Goal: Task Accomplishment & Management: Use online tool/utility

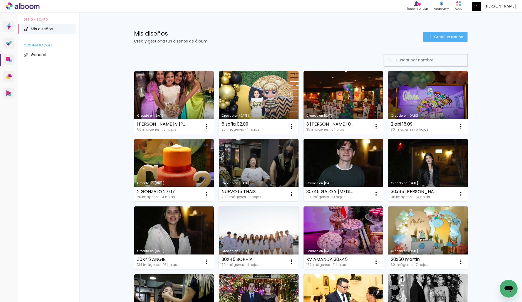
click at [503, 139] on div "Mis diseños Crea y gestiona tus diseños de álbum Crear un diseño Creado en [DAT…" at bounding box center [300, 308] width 443 height 591
click at [447, 34] on paper-button "Crear un diseño" at bounding box center [445, 37] width 44 height 10
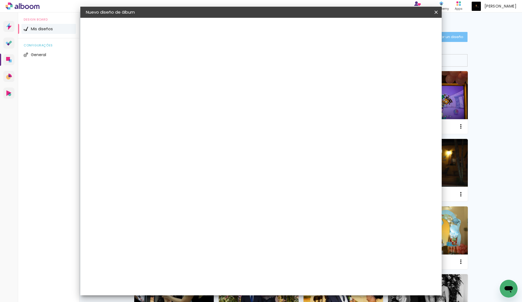
click at [177, 76] on input at bounding box center [177, 74] width 0 height 9
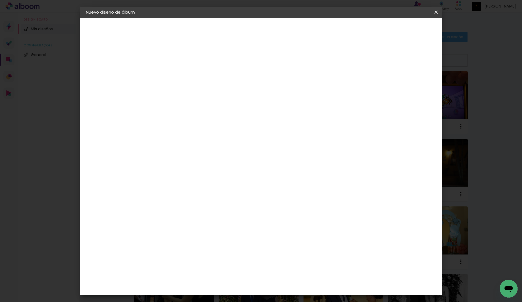
type input "20x50 [PERSON_NAME]"
type paper-input "20x50 [PERSON_NAME]"
click at [232, 26] on paper-button "Avanzar" at bounding box center [218, 29] width 27 height 9
click at [255, 92] on div at bounding box center [231, 95] width 47 height 7
click at [255, 81] on paper-item "Tamaño libre" at bounding box center [231, 84] width 47 height 12
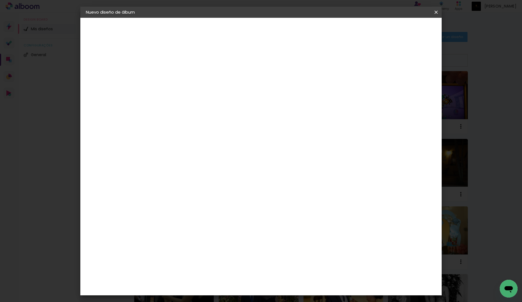
click at [0, 0] on slot "Avanzar" at bounding box center [0, 0] width 0 height 0
drag, startPoint x: 292, startPoint y: 231, endPoint x: 311, endPoint y: 233, distance: 19.0
click at [311, 233] on div "cm" at bounding box center [297, 234] width 222 height 19
drag, startPoint x: 153, startPoint y: 156, endPoint x: 178, endPoint y: 158, distance: 24.8
click at [178, 115] on div "30 cm cm cm mm La mayoría de las encuadernadoras sugieren sangrado." at bounding box center [286, 92] width 267 height 44
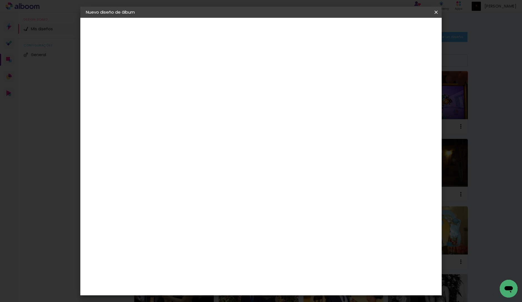
scroll to position [2, 0]
type input "20"
type paper-input "20"
drag, startPoint x: 292, startPoint y: 198, endPoint x: 330, endPoint y: 203, distance: 39.2
click at [330, 203] on div "cm" at bounding box center [297, 196] width 222 height 19
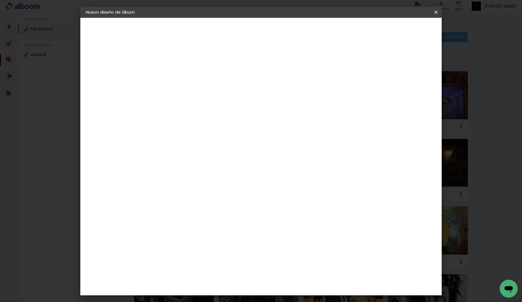
type input "50"
type paper-input "50"
click at [406, 30] on span "Empezar diseño" at bounding box center [390, 30] width 31 height 4
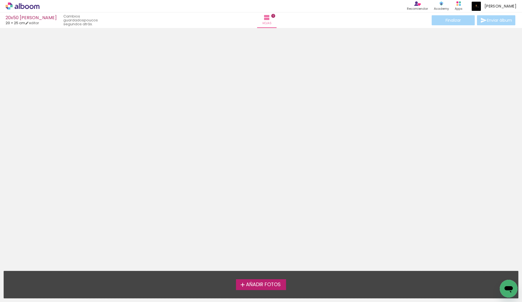
click at [272, 284] on span "Añadir Fotos" at bounding box center [263, 284] width 35 height 5
click at [0, 0] on input "file" at bounding box center [0, 0] width 0 height 0
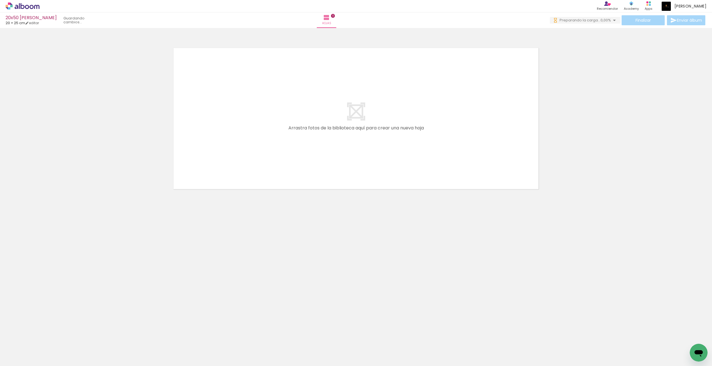
click at [465, 180] on quentale-layouter at bounding box center [356, 118] width 372 height 149
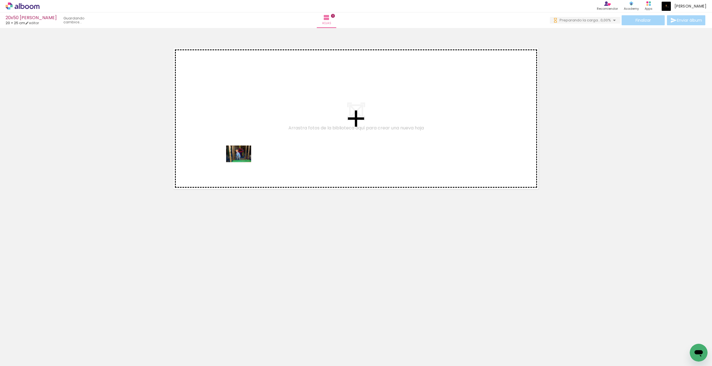
drag, startPoint x: 52, startPoint y: 353, endPoint x: 243, endPoint y: 162, distance: 269.4
click at [243, 162] on quentale-workspace at bounding box center [356, 183] width 712 height 366
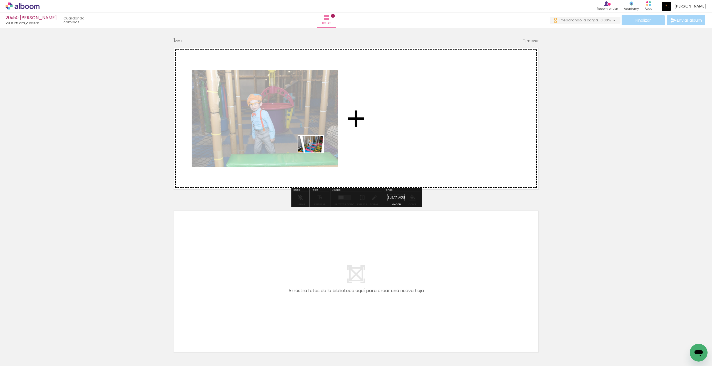
drag, startPoint x: 93, startPoint y: 351, endPoint x: 315, endPoint y: 153, distance: 297.8
click at [315, 153] on quentale-workspace at bounding box center [356, 183] width 712 height 366
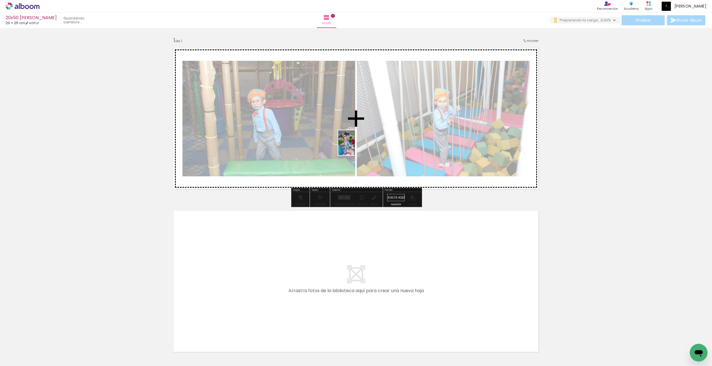
drag, startPoint x: 115, startPoint y: 351, endPoint x: 355, endPoint y: 147, distance: 314.3
click at [355, 147] on quentale-workspace at bounding box center [356, 183] width 712 height 366
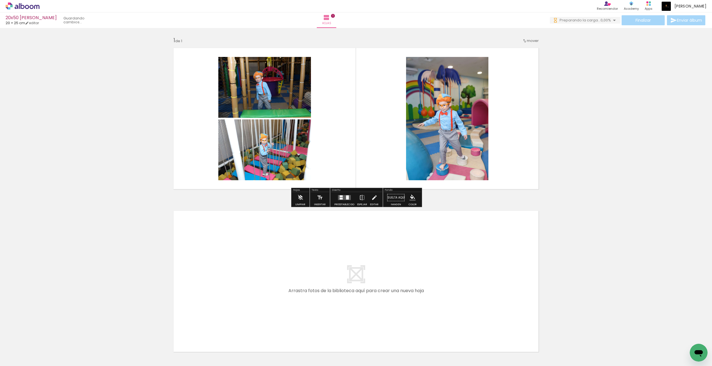
click at [218, 302] on div at bounding box center [206, 348] width 28 height 18
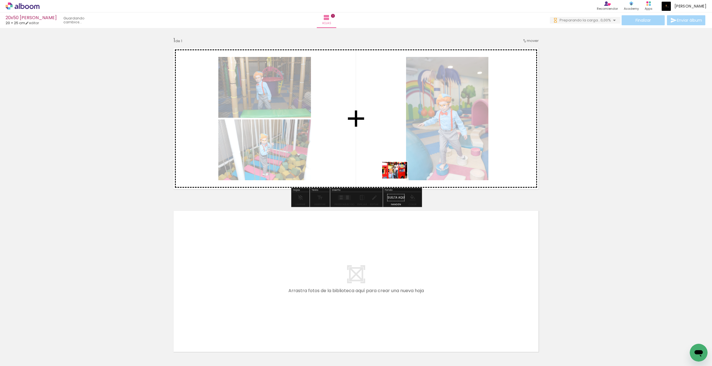
drag, startPoint x: 493, startPoint y: 354, endPoint x: 500, endPoint y: 332, distance: 23.4
click at [399, 179] on quentale-workspace at bounding box center [356, 183] width 712 height 366
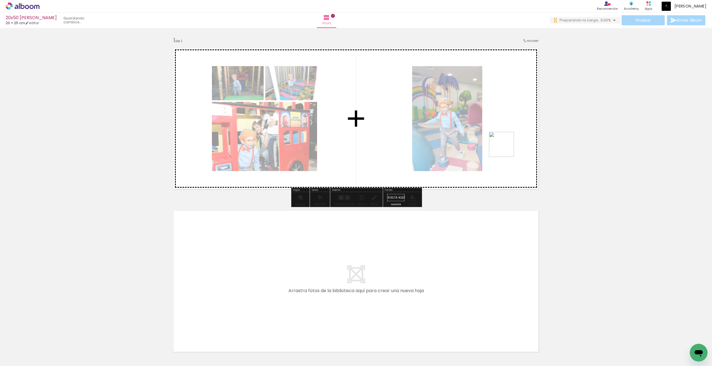
drag, startPoint x: 521, startPoint y: 343, endPoint x: 501, endPoint y: 135, distance: 208.8
click at [501, 135] on quentale-workspace at bounding box center [356, 183] width 712 height 366
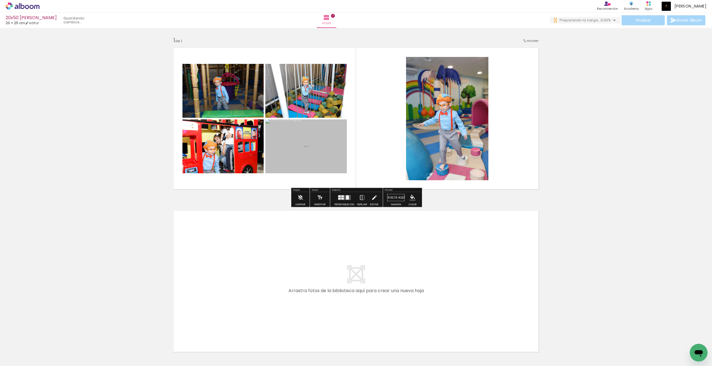
scroll to position [6, 0]
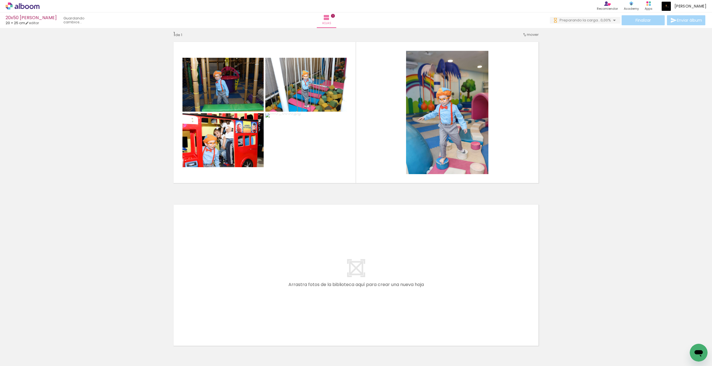
click at [522, 302] on div at bounding box center [610, 348] width 28 height 18
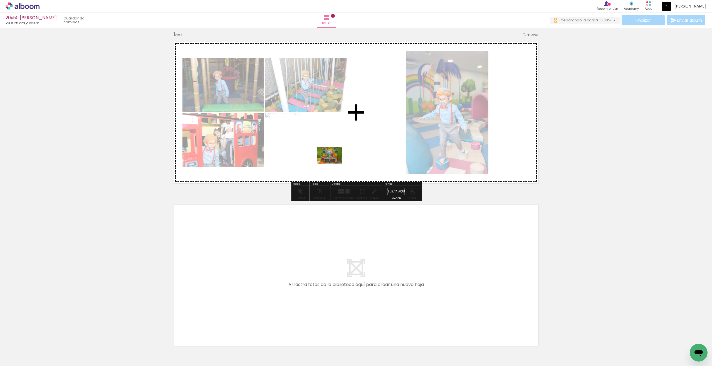
drag, startPoint x: 156, startPoint y: 350, endPoint x: 335, endPoint y: 163, distance: 258.9
click at [335, 163] on quentale-workspace at bounding box center [356, 183] width 712 height 366
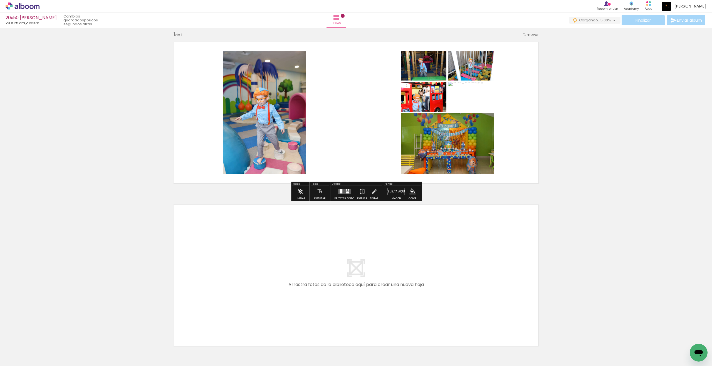
click at [340, 197] on div "Preestablecido" at bounding box center [344, 198] width 20 height 3
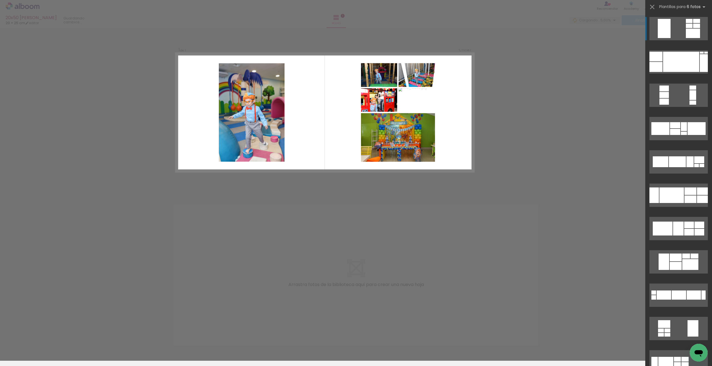
scroll to position [0, 0]
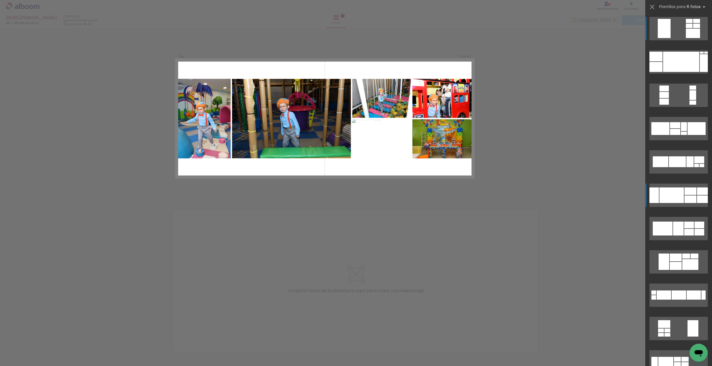
click at [522, 191] on div at bounding box center [671, 196] width 24 height 16
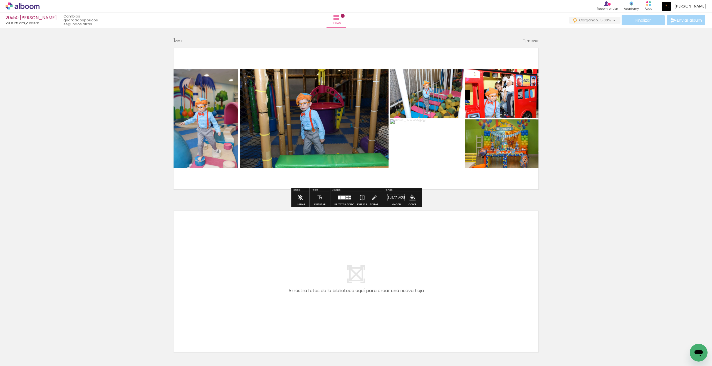
click at [522, 202] on div "Insertar hoja 1 de 1" at bounding box center [356, 193] width 712 height 326
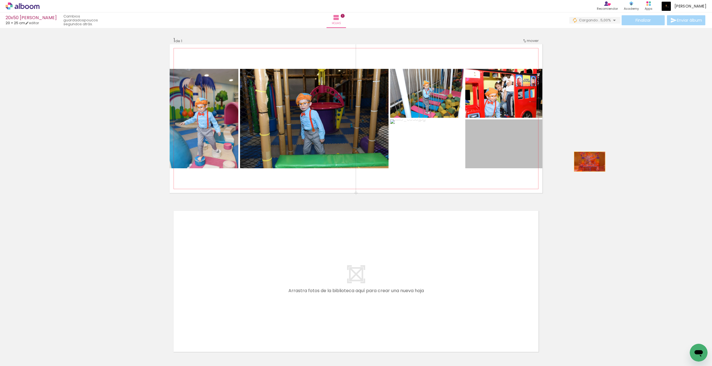
drag, startPoint x: 502, startPoint y: 153, endPoint x: 589, endPoint y: 162, distance: 87.7
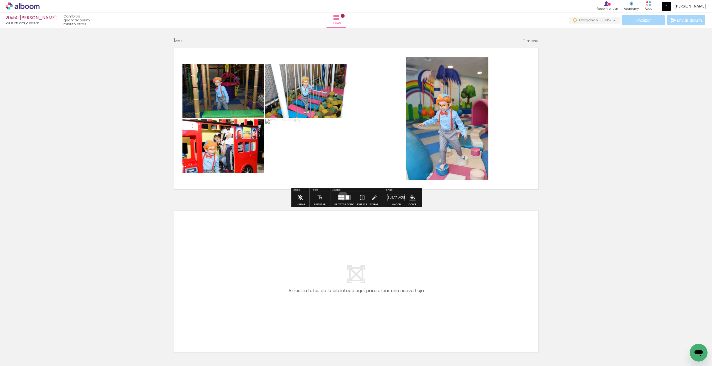
click at [341, 196] on div at bounding box center [342, 197] width 3 height 2
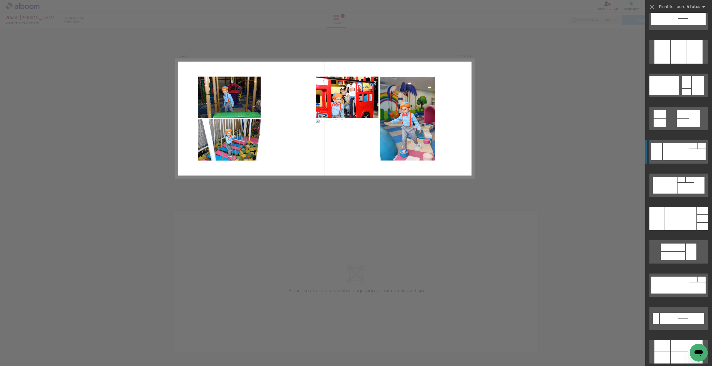
scroll to position [451, 0]
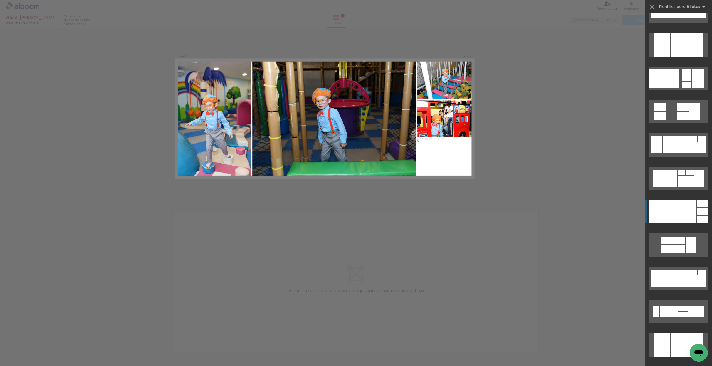
click at [522, 205] on div at bounding box center [680, 211] width 32 height 23
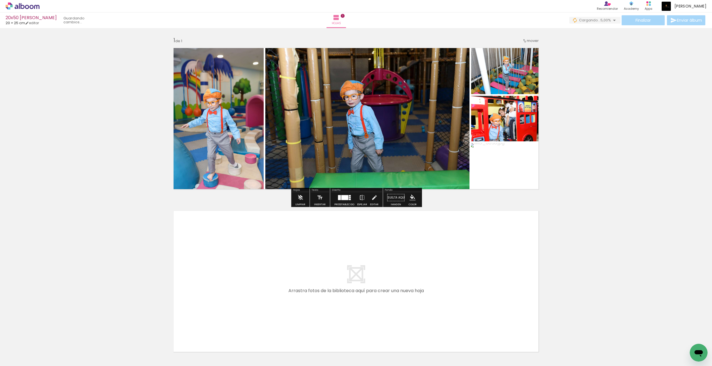
click at [522, 205] on quentale-workspace at bounding box center [356, 183] width 712 height 366
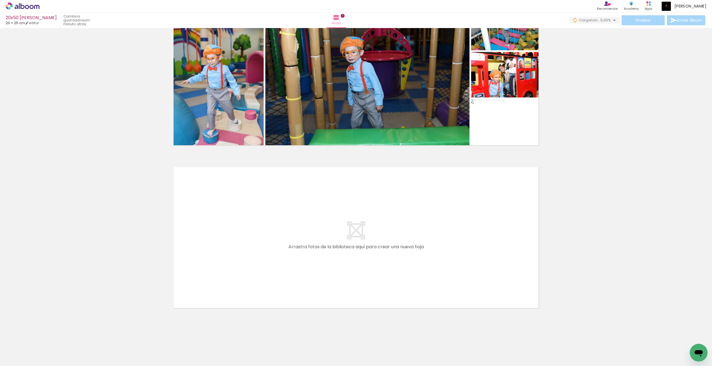
click at [182, 302] on div at bounding box center [175, 348] width 28 height 18
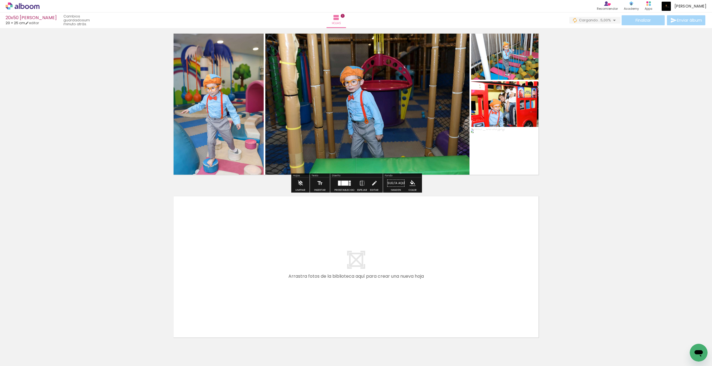
scroll to position [0, 0]
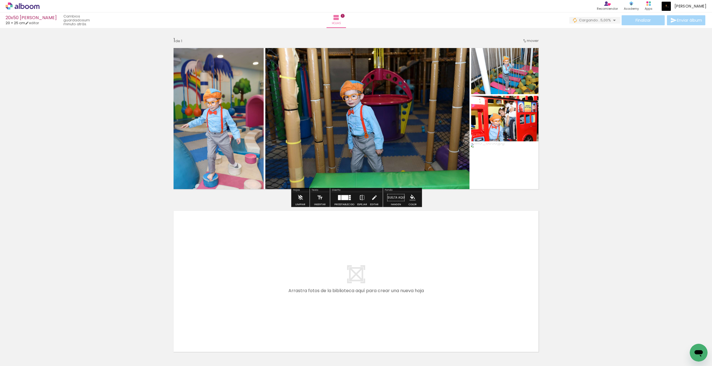
click at [365, 201] on paper-button "Espejar" at bounding box center [361, 199] width 13 height 14
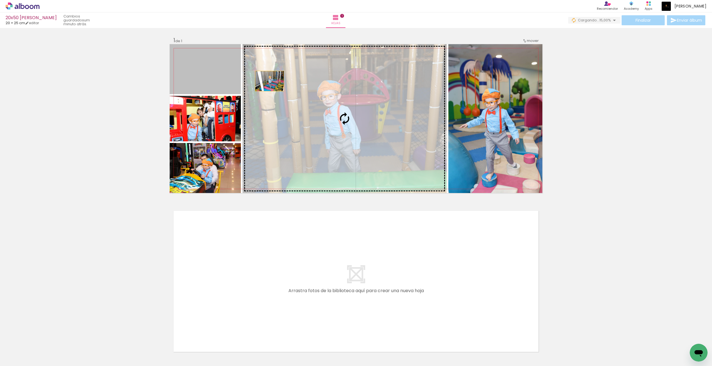
drag, startPoint x: 215, startPoint y: 72, endPoint x: 269, endPoint y: 81, distance: 55.5
click at [0, 0] on slot at bounding box center [0, 0] width 0 height 0
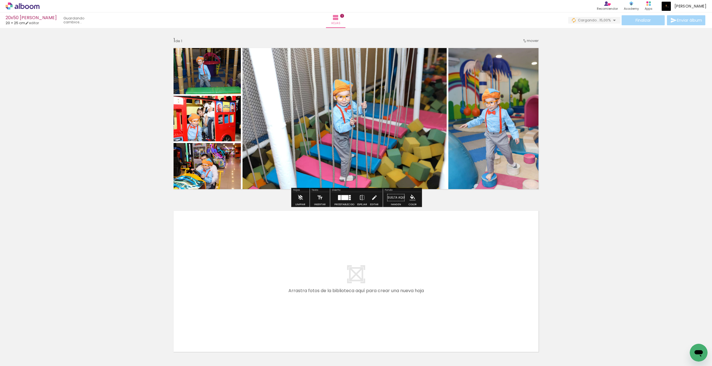
scroll to position [3, 0]
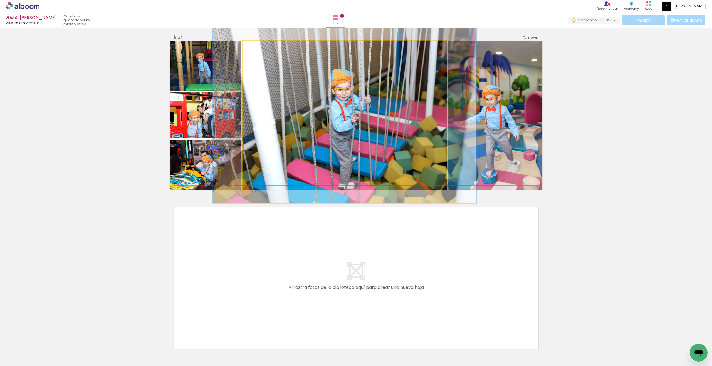
type paper-slider "118"
click at [261, 51] on div at bounding box center [266, 46] width 22 height 9
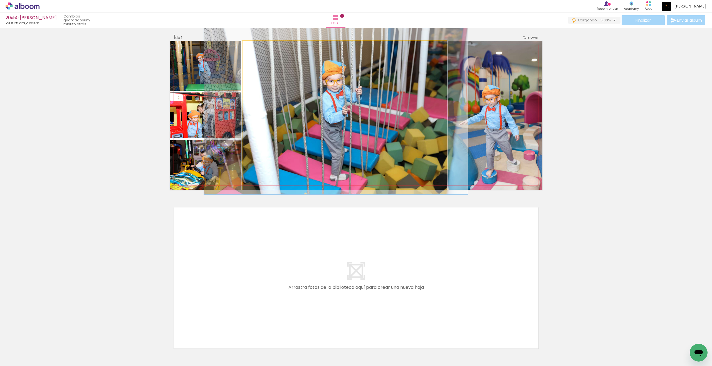
drag, startPoint x: 293, startPoint y: 90, endPoint x: 286, endPoint y: 83, distance: 10.4
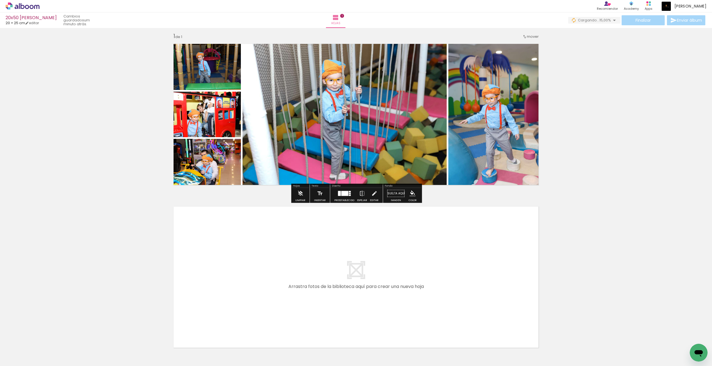
scroll to position [4, 0]
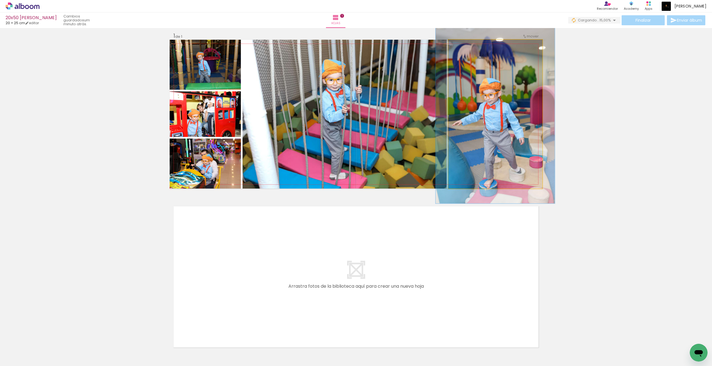
drag, startPoint x: 462, startPoint y: 46, endPoint x: 466, endPoint y: 46, distance: 3.9
type paper-slider "120"
click at [466, 46] on div at bounding box center [465, 45] width 9 height 9
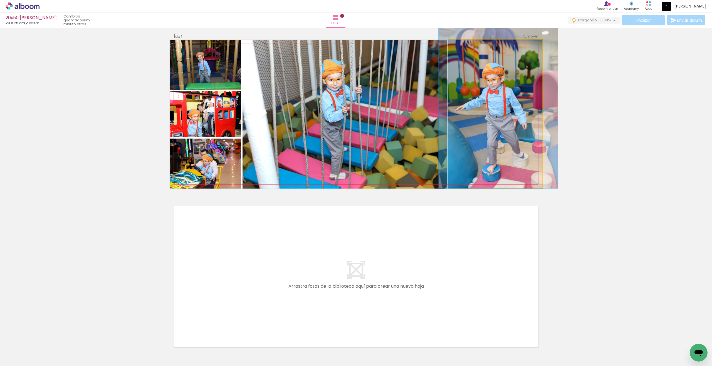
drag, startPoint x: 496, startPoint y: 130, endPoint x: 499, endPoint y: 110, distance: 20.0
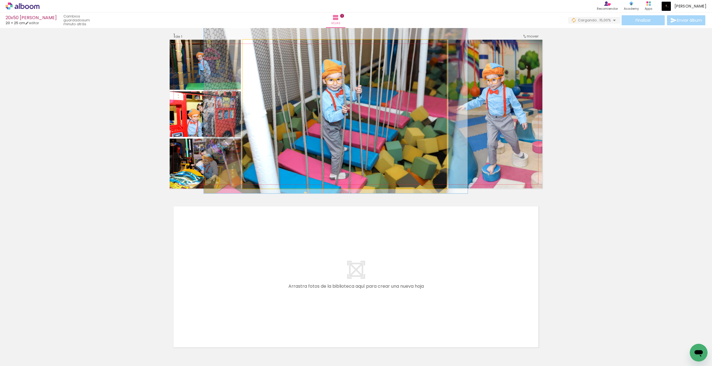
click at [357, 95] on quentale-photo at bounding box center [344, 114] width 204 height 149
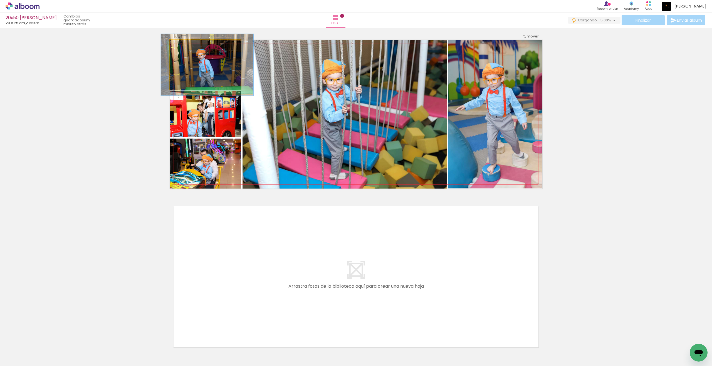
drag, startPoint x: 186, startPoint y: 46, endPoint x: 191, endPoint y: 47, distance: 4.8
type paper-slider "124"
click at [191, 47] on div at bounding box center [187, 45] width 9 height 9
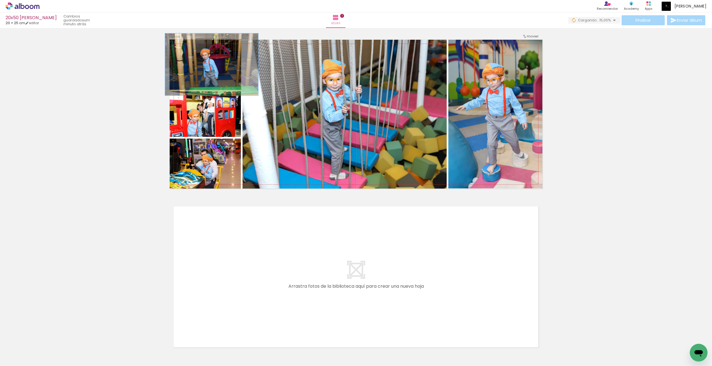
drag, startPoint x: 197, startPoint y: 61, endPoint x: 202, endPoint y: 61, distance: 4.5
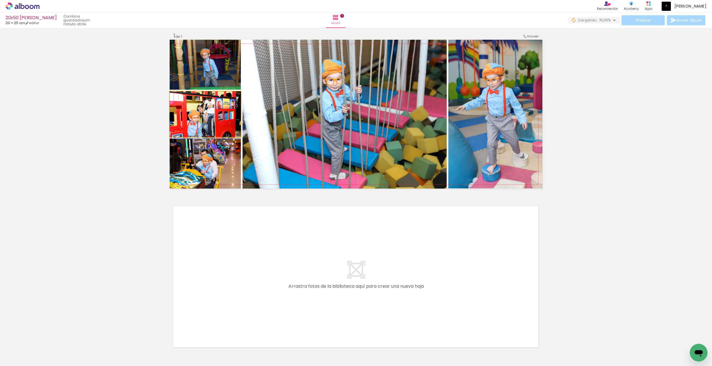
drag, startPoint x: 196, startPoint y: 116, endPoint x: 199, endPoint y: 118, distance: 3.7
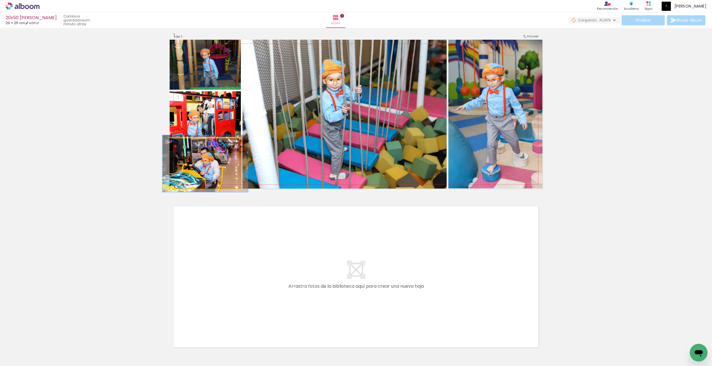
type paper-slider "114"
click at [186, 145] on div at bounding box center [185, 144] width 5 height 5
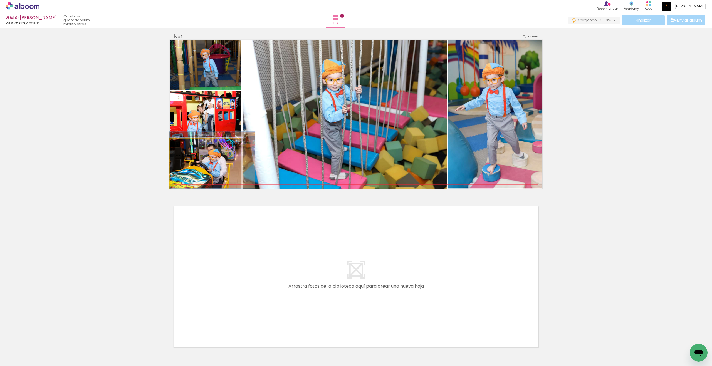
drag, startPoint x: 188, startPoint y: 161, endPoint x: 195, endPoint y: 155, distance: 9.5
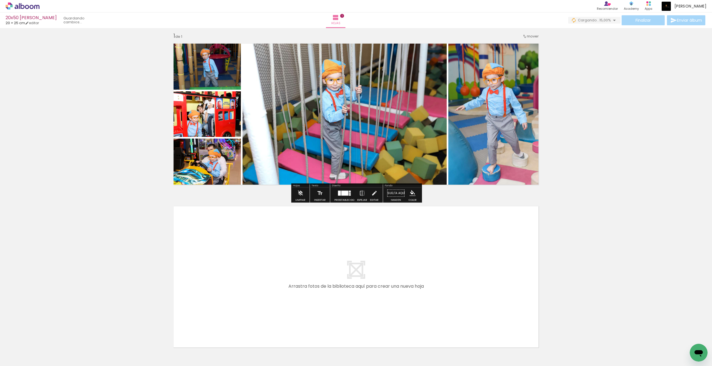
click at [522, 136] on div "Insertar hoja 1 de 1" at bounding box center [356, 189] width 712 height 326
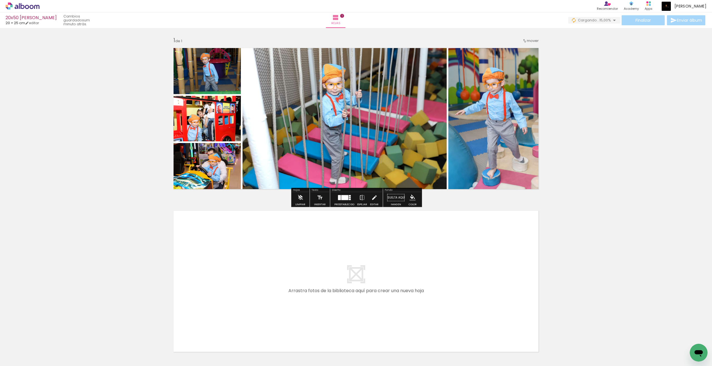
click at [377, 277] on quentale-layouter at bounding box center [356, 281] width 372 height 149
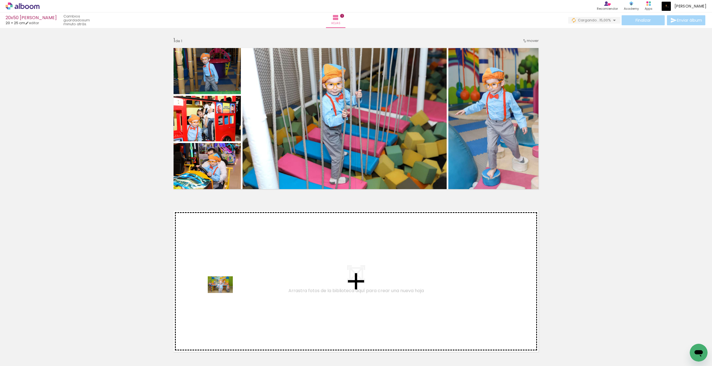
drag, startPoint x: 205, startPoint y: 347, endPoint x: 224, endPoint y: 293, distance: 56.6
click at [224, 293] on quentale-workspace at bounding box center [356, 183] width 712 height 366
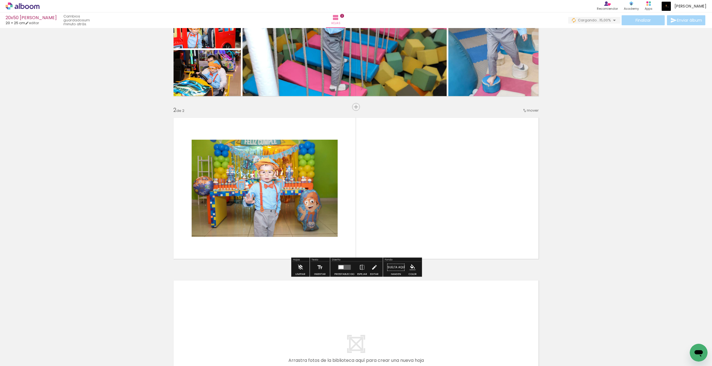
scroll to position [102, 0]
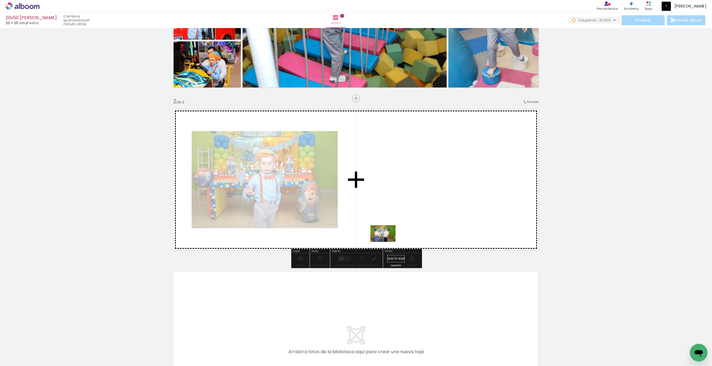
drag, startPoint x: 248, startPoint y: 343, endPoint x: 387, endPoint y: 242, distance: 171.1
click at [387, 242] on quentale-workspace at bounding box center [356, 183] width 712 height 366
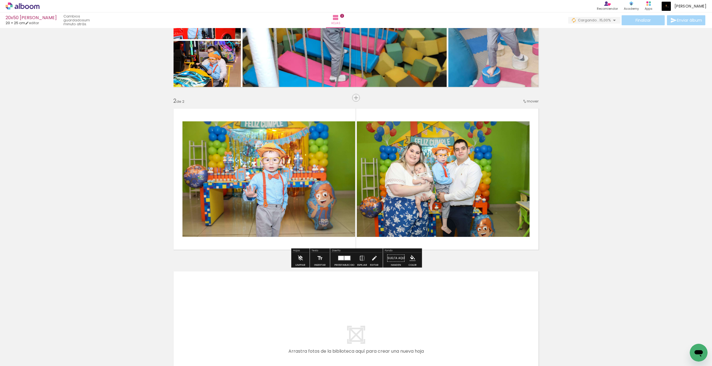
scroll to position [103, 0]
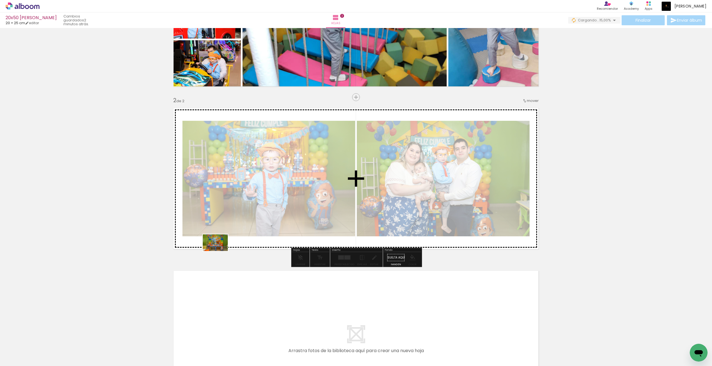
drag, startPoint x: 142, startPoint y: 351, endPoint x: 221, endPoint y: 248, distance: 130.1
click at [221, 248] on quentale-workspace at bounding box center [356, 183] width 712 height 366
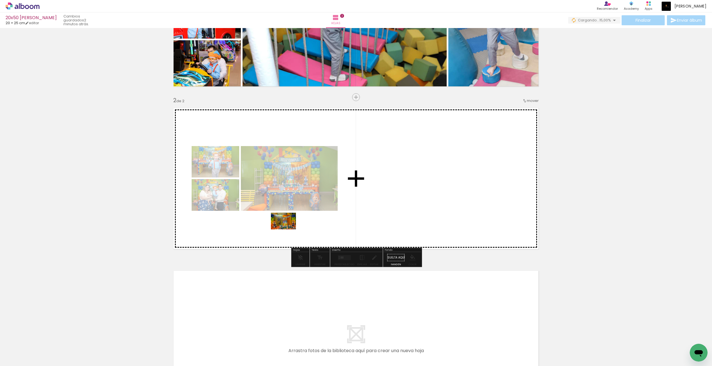
drag, startPoint x: 172, startPoint y: 347, endPoint x: 288, endPoint y: 229, distance: 164.7
click at [288, 229] on quentale-workspace at bounding box center [356, 183] width 712 height 366
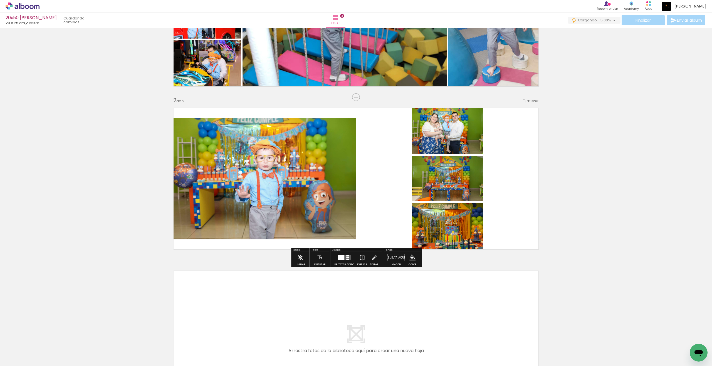
scroll to position [103, 0]
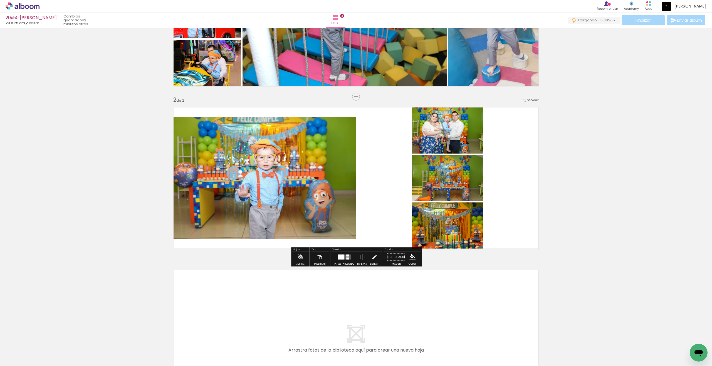
click at [522, 102] on span "mover" at bounding box center [532, 100] width 12 height 5
click at [522, 100] on paper-item "antes de la 1" at bounding box center [518, 99] width 42 height 9
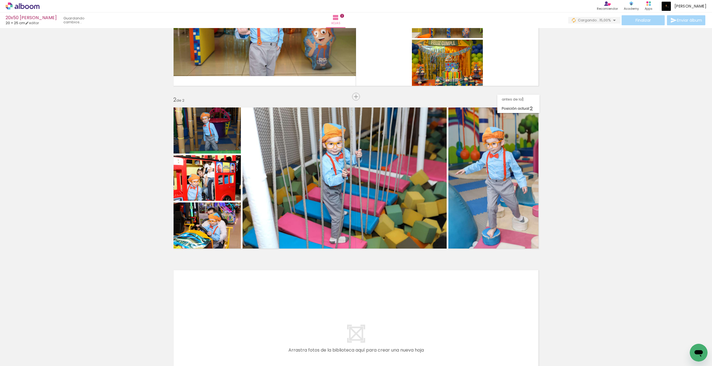
scroll to position [0, 0]
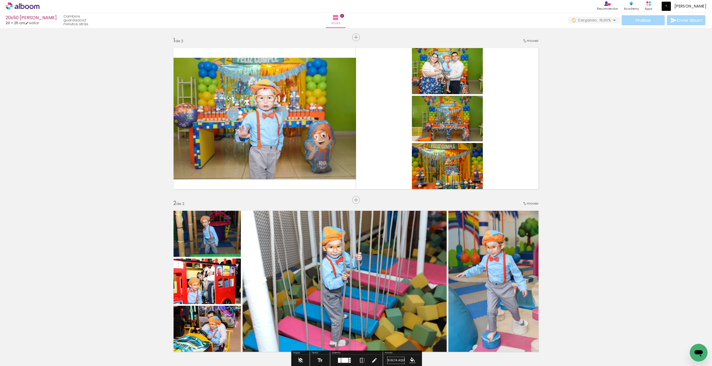
click at [282, 302] on div at bounding box center [268, 348] width 28 height 18
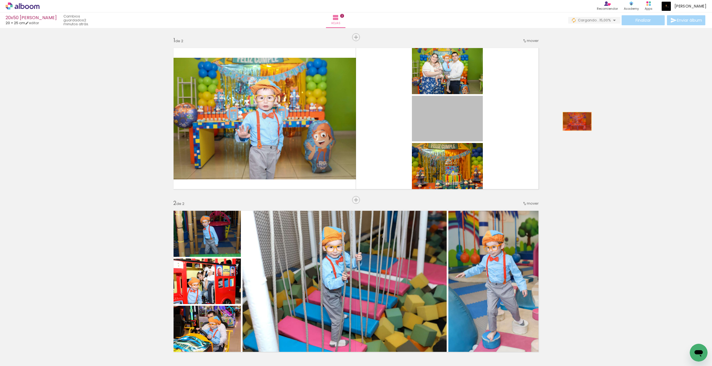
drag, startPoint x: 479, startPoint y: 123, endPoint x: 577, endPoint y: 121, distance: 97.9
click at [522, 121] on div "Insertar hoja 1 de 2 Insertar hoja 2 de 2" at bounding box center [356, 274] width 712 height 489
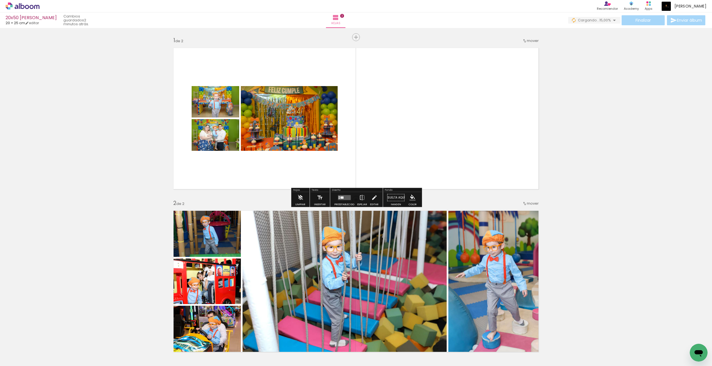
click at [338, 132] on quentale-layouter at bounding box center [356, 118] width 372 height 149
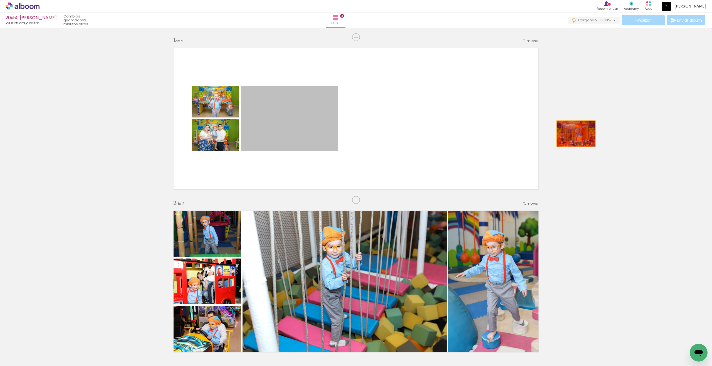
drag, startPoint x: 308, startPoint y: 133, endPoint x: 583, endPoint y: 134, distance: 274.9
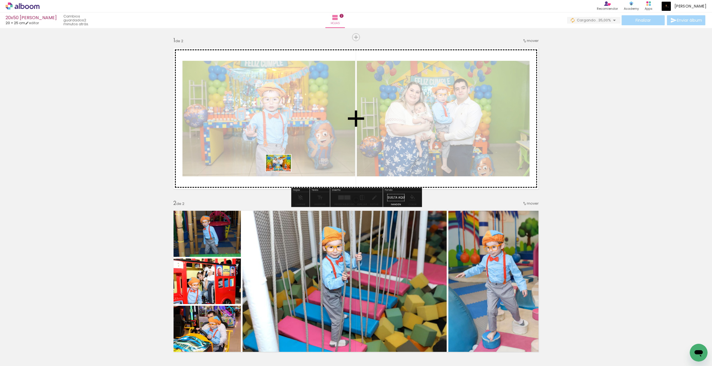
drag, startPoint x: 265, startPoint y: 350, endPoint x: 282, endPoint y: 171, distance: 179.5
click at [282, 171] on quentale-workspace at bounding box center [356, 183] width 712 height 366
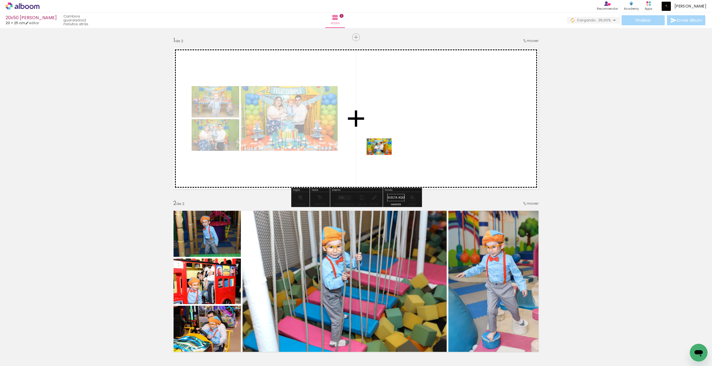
drag, startPoint x: 305, startPoint y: 345, endPoint x: 384, endPoint y: 154, distance: 206.8
click at [384, 154] on quentale-workspace at bounding box center [356, 183] width 712 height 366
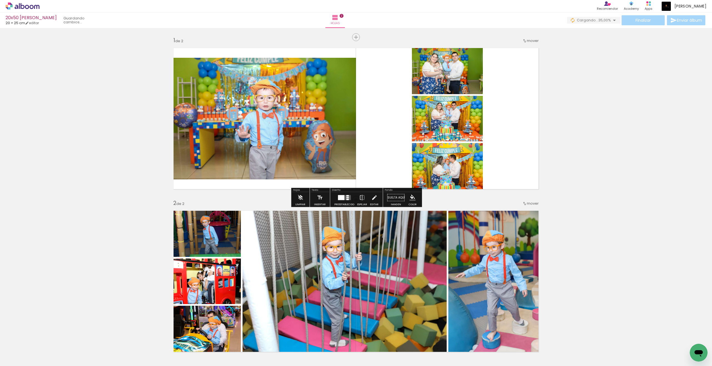
scroll to position [2, 0]
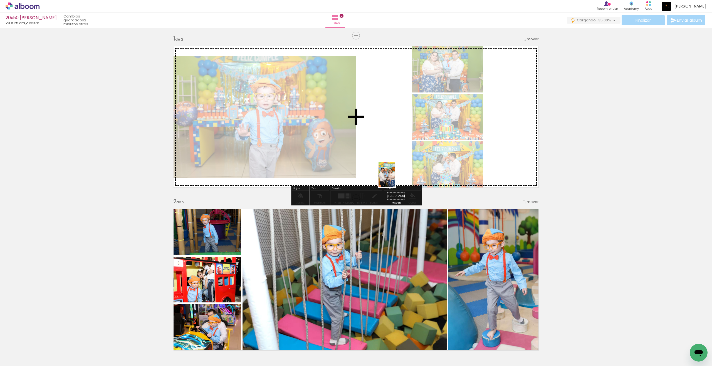
drag, startPoint x: 654, startPoint y: 342, endPoint x: 395, endPoint y: 179, distance: 305.6
click at [395, 179] on quentale-workspace at bounding box center [356, 183] width 712 height 366
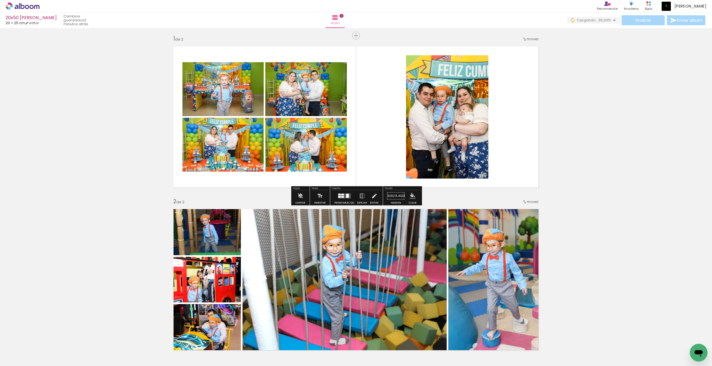
click at [346, 196] on div at bounding box center [347, 196] width 3 height 4
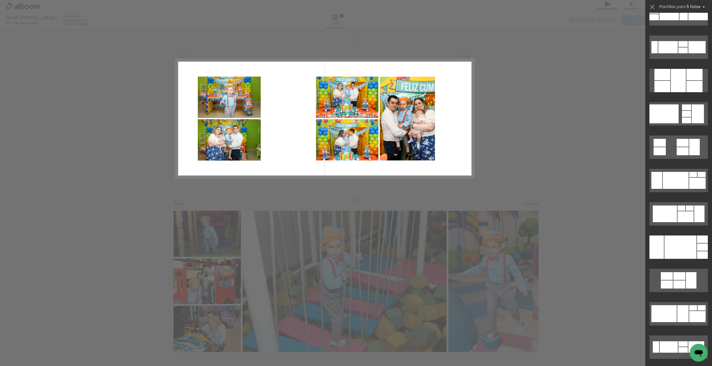
scroll to position [409, 0]
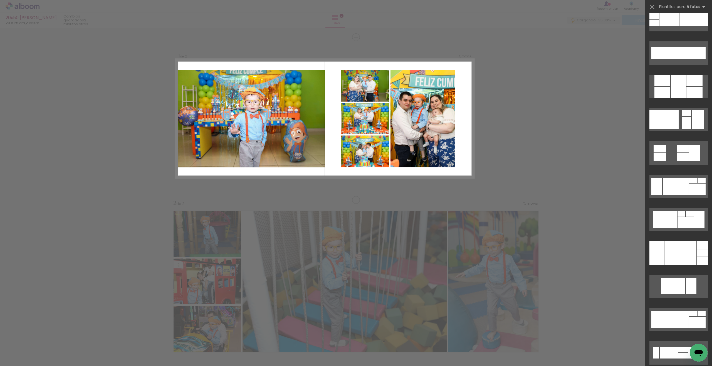
click at [522, 124] on div at bounding box center [685, 126] width 9 height 6
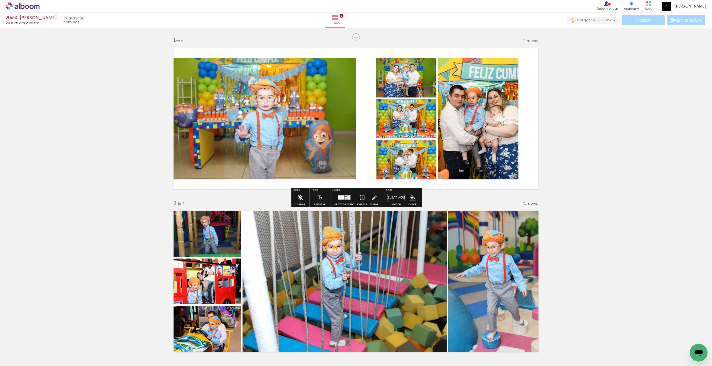
click at [522, 124] on quentale-workspace at bounding box center [356, 183] width 712 height 366
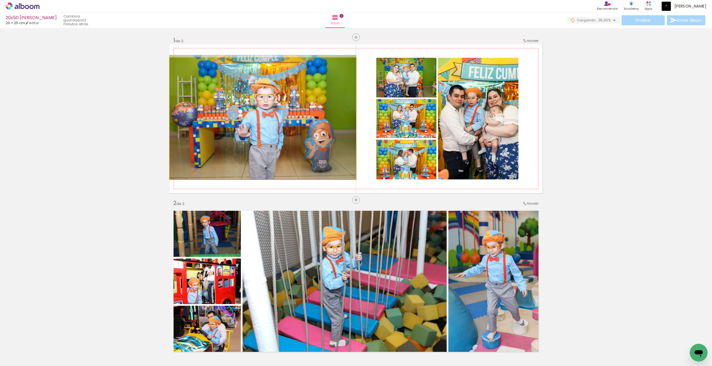
drag, startPoint x: 294, startPoint y: 106, endPoint x: 307, endPoint y: 102, distance: 13.6
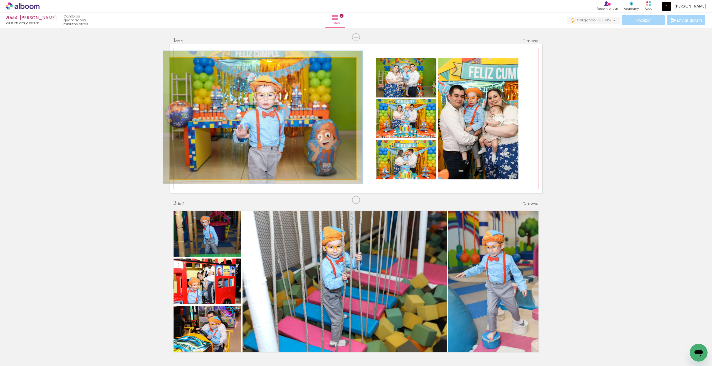
type paper-slider "106"
click at [186, 65] on div at bounding box center [184, 63] width 9 height 9
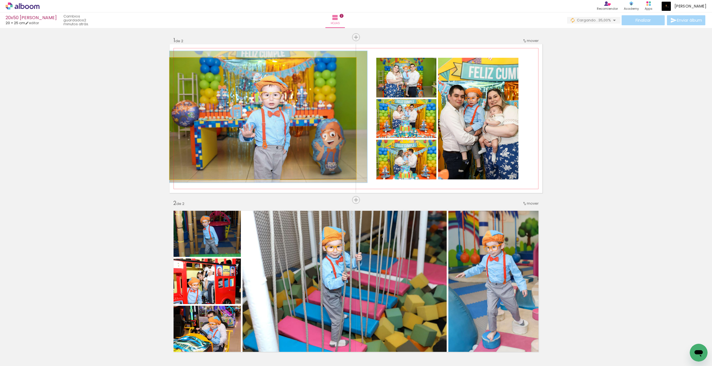
drag, startPoint x: 201, startPoint y: 81, endPoint x: 205, endPoint y: 81, distance: 4.2
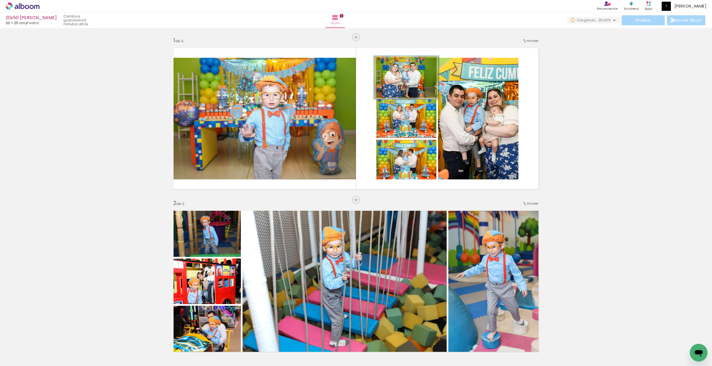
click at [391, 62] on div at bounding box center [390, 63] width 5 height 5
drag, startPoint x: 394, startPoint y: 76, endPoint x: 401, endPoint y: 72, distance: 7.9
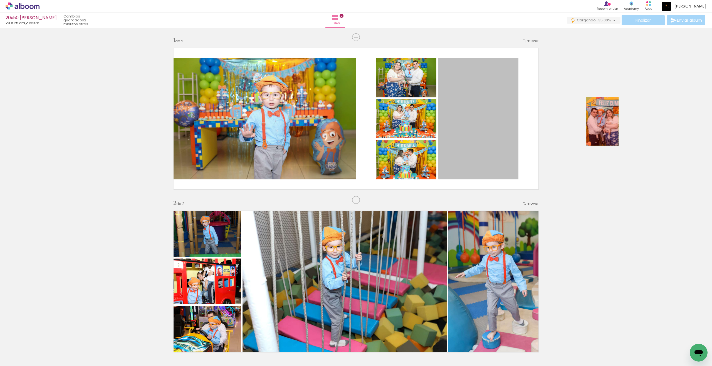
drag, startPoint x: 494, startPoint y: 122, endPoint x: 602, endPoint y: 121, distance: 108.1
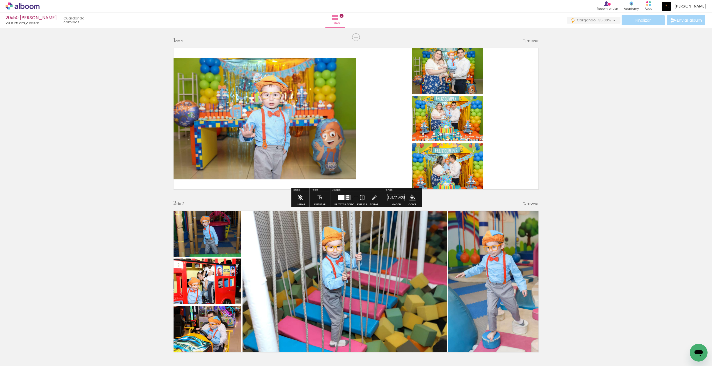
click at [376, 180] on quentale-layouter at bounding box center [356, 118] width 372 height 149
click at [344, 197] on quentale-layouter at bounding box center [344, 197] width 13 height 5
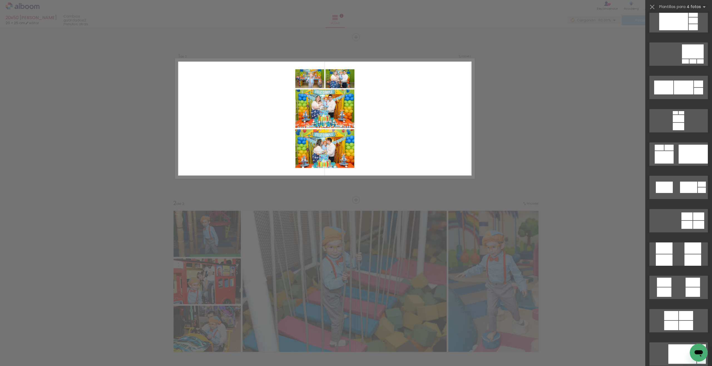
scroll to position [1361, 0]
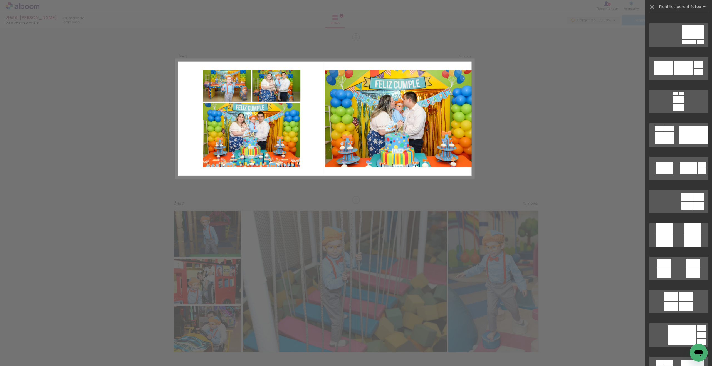
click at [522, 132] on quentale-layouter at bounding box center [678, 134] width 58 height 23
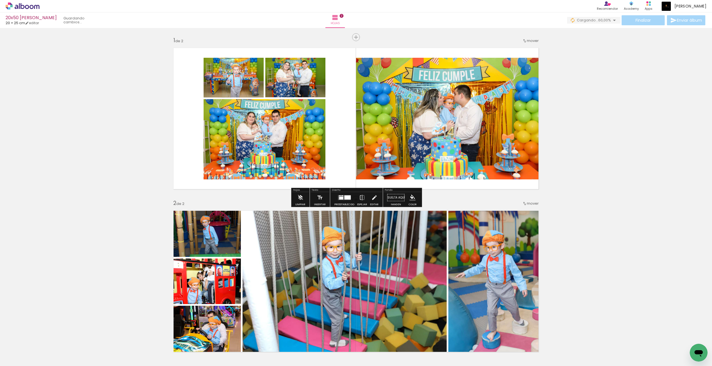
click at [522, 132] on quentale-workspace at bounding box center [356, 183] width 712 height 366
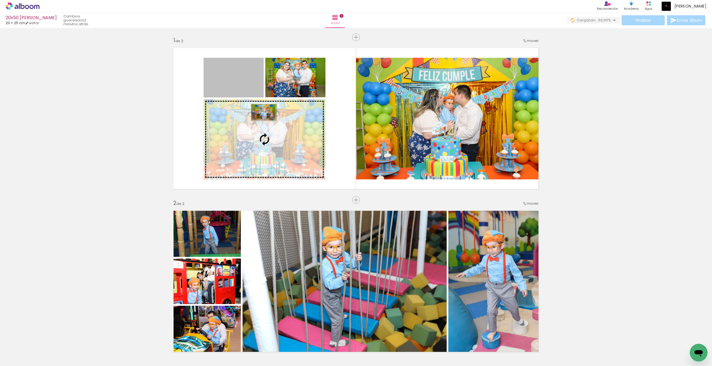
drag, startPoint x: 258, startPoint y: 88, endPoint x: 263, endPoint y: 112, distance: 25.3
click at [0, 0] on slot at bounding box center [0, 0] width 0 height 0
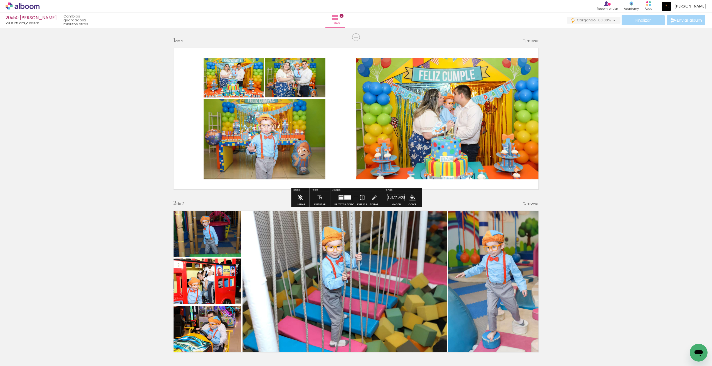
click at [359, 197] on iron-icon at bounding box center [362, 197] width 6 height 11
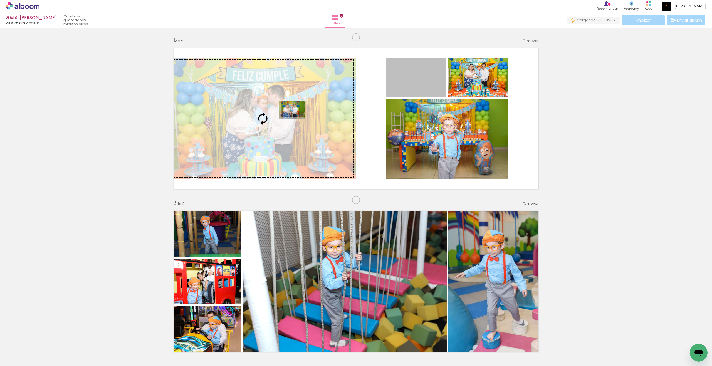
drag, startPoint x: 427, startPoint y: 84, endPoint x: 293, endPoint y: 109, distance: 136.1
click at [0, 0] on slot at bounding box center [0, 0] width 0 height 0
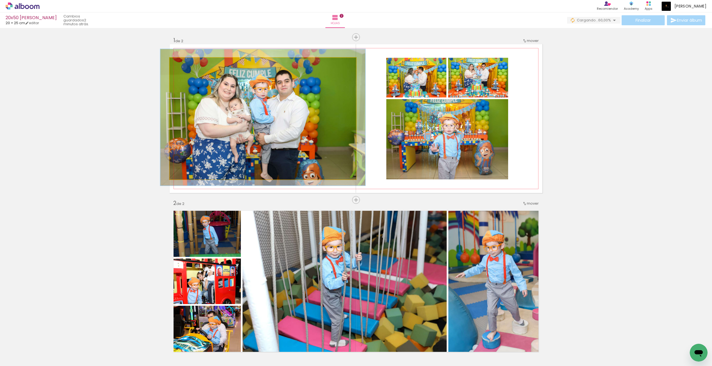
type paper-slider "110"
click at [186, 62] on div at bounding box center [184, 63] width 5 height 5
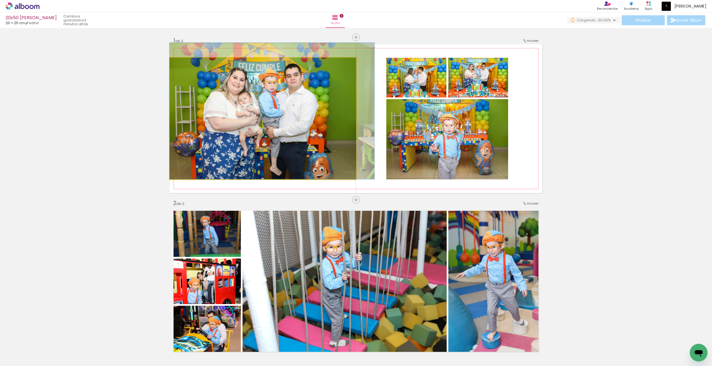
drag, startPoint x: 209, startPoint y: 104, endPoint x: 226, endPoint y: 90, distance: 21.7
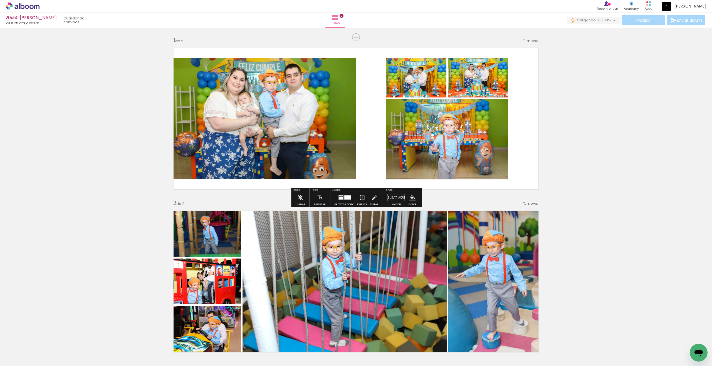
click at [522, 110] on div "Insertar hoja 1 de 2 Insertar hoja 2 de 2" at bounding box center [356, 274] width 712 height 489
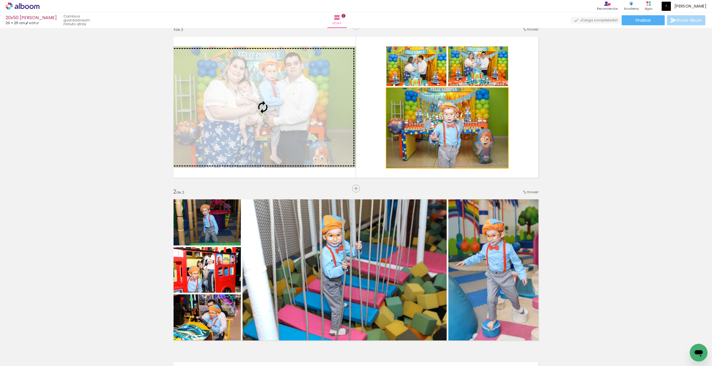
scroll to position [12, 0]
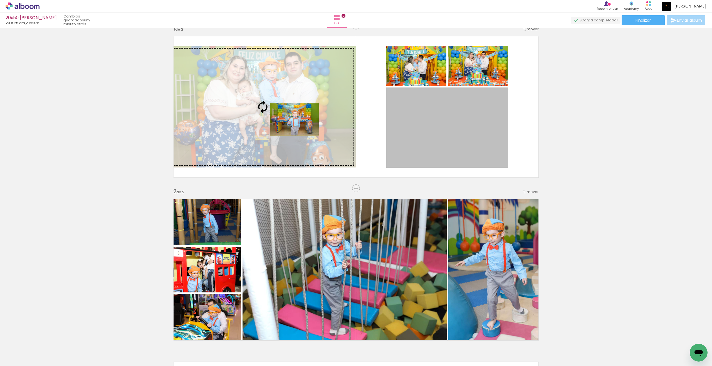
drag, startPoint x: 407, startPoint y: 141, endPoint x: 294, endPoint y: 120, distance: 114.8
click at [0, 0] on slot at bounding box center [0, 0] width 0 height 0
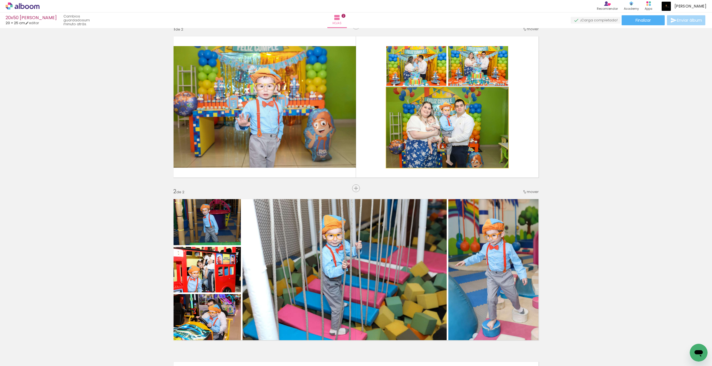
drag, startPoint x: 472, startPoint y: 118, endPoint x: 487, endPoint y: 115, distance: 15.4
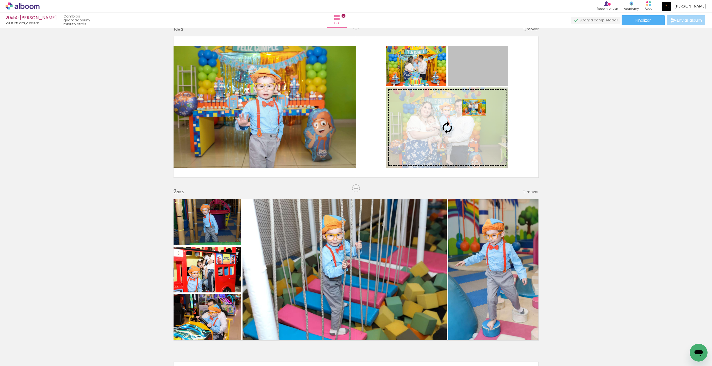
drag, startPoint x: 477, startPoint y: 76, endPoint x: 474, endPoint y: 108, distance: 32.2
click at [0, 0] on slot at bounding box center [0, 0] width 0 height 0
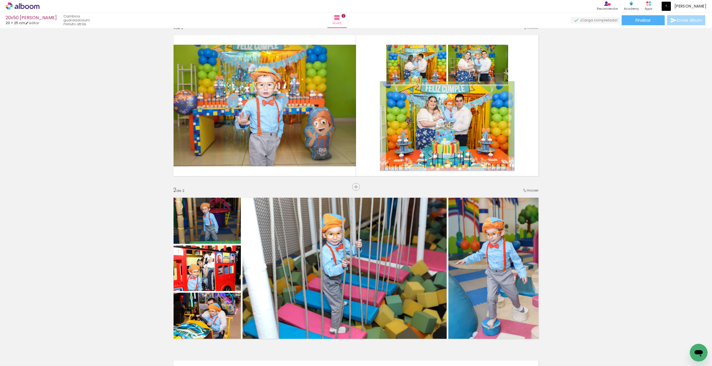
type paper-slider "110"
click at [402, 91] on div at bounding box center [401, 91] width 5 height 5
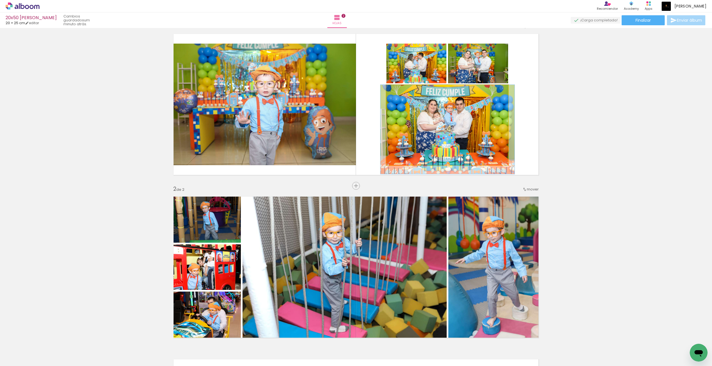
drag, startPoint x: 441, startPoint y: 117, endPoint x: 441, endPoint y: 123, distance: 5.8
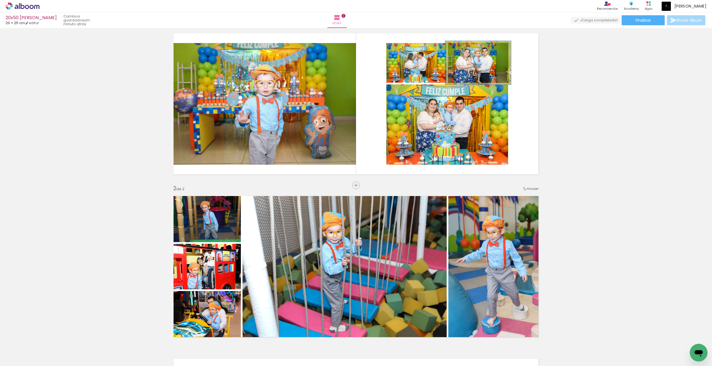
click at [467, 48] on div at bounding box center [462, 48] width 9 height 9
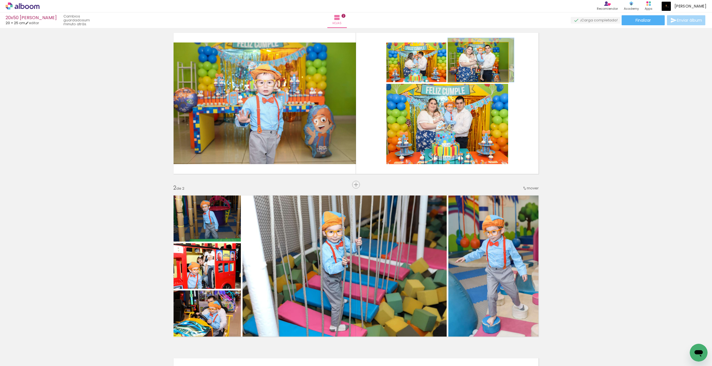
drag, startPoint x: 470, startPoint y: 62, endPoint x: 486, endPoint y: 56, distance: 16.8
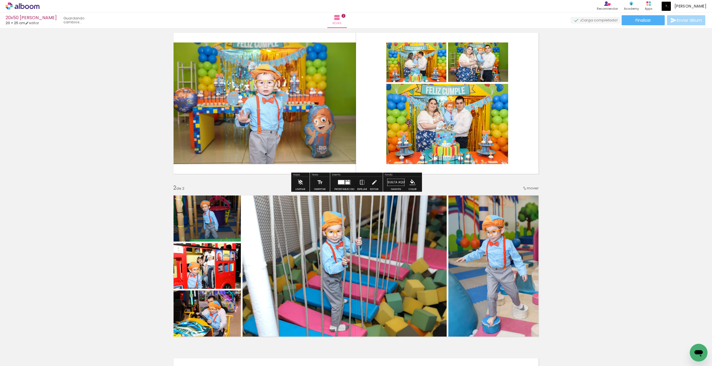
click at [522, 89] on div "Insertar hoja 1 de 2 Insertar hoja 2 de 2" at bounding box center [356, 259] width 712 height 489
click at [345, 183] on div at bounding box center [347, 183] width 4 height 3
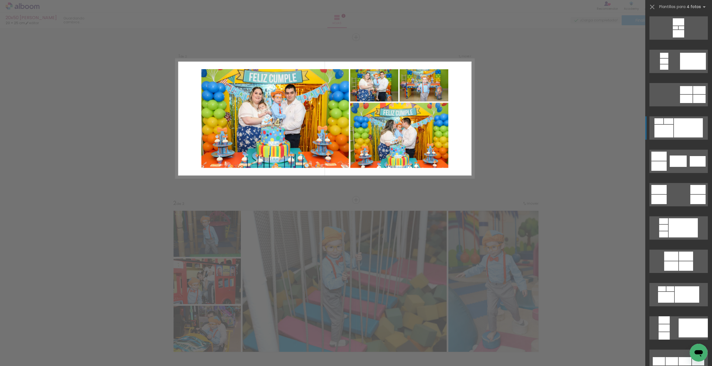
scroll to position [80, 0]
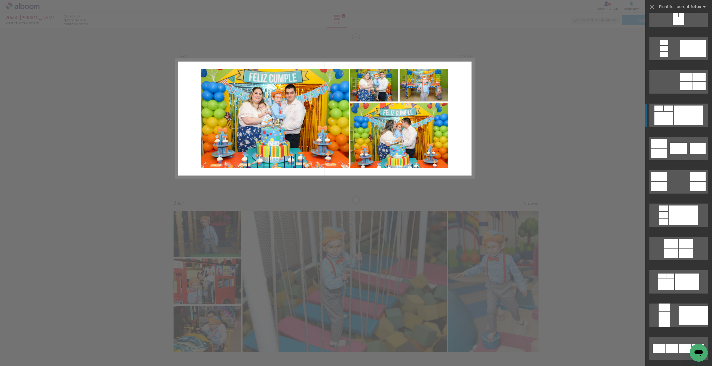
click at [522, 119] on div at bounding box center [687, 115] width 29 height 19
click at [522, 119] on quentale-workspace at bounding box center [356, 183] width 712 height 366
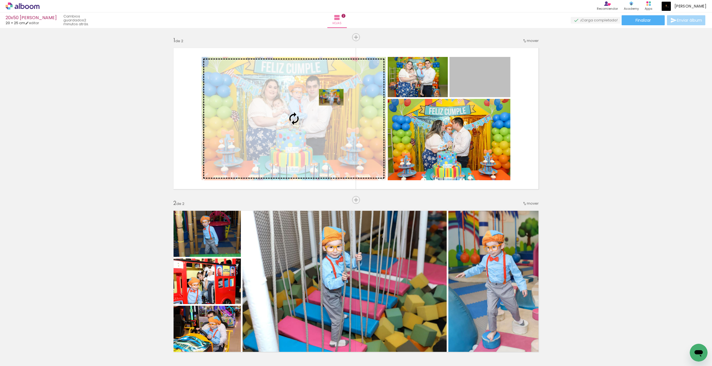
drag, startPoint x: 469, startPoint y: 85, endPoint x: 331, endPoint y: 97, distance: 138.7
click at [0, 0] on slot at bounding box center [0, 0] width 0 height 0
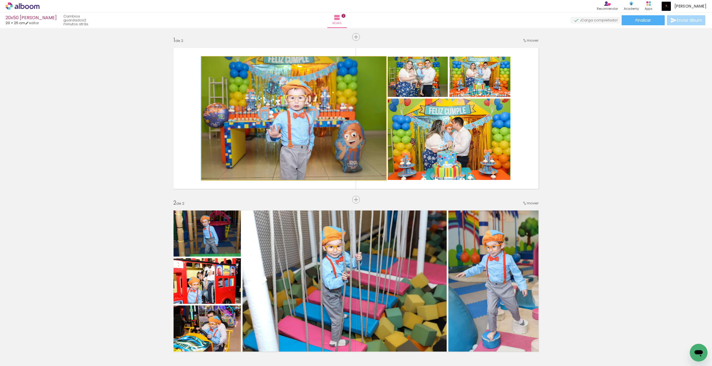
scroll to position [0, 0]
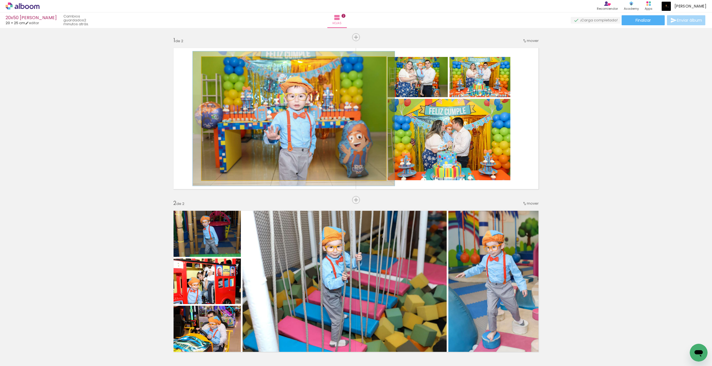
drag, startPoint x: 218, startPoint y: 62, endPoint x: 219, endPoint y: 73, distance: 10.4
type paper-slider "109"
click at [219, 62] on div at bounding box center [216, 62] width 9 height 9
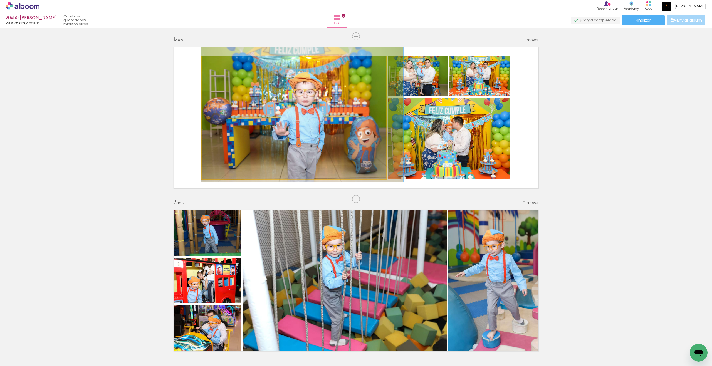
drag, startPoint x: 220, startPoint y: 105, endPoint x: 233, endPoint y: 101, distance: 13.5
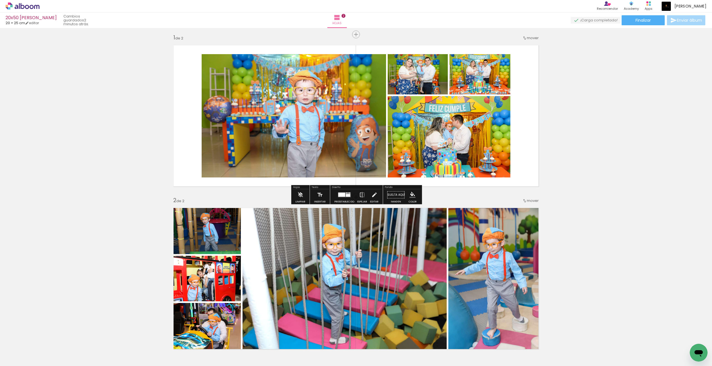
scroll to position [4, 0]
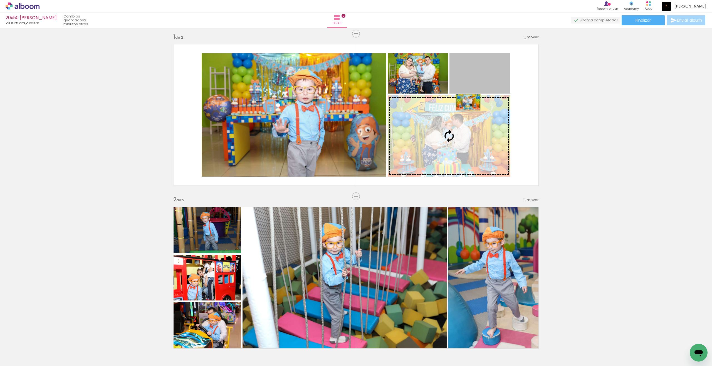
drag, startPoint x: 470, startPoint y: 74, endPoint x: 468, endPoint y: 102, distance: 28.4
click at [0, 0] on slot at bounding box center [0, 0] width 0 height 0
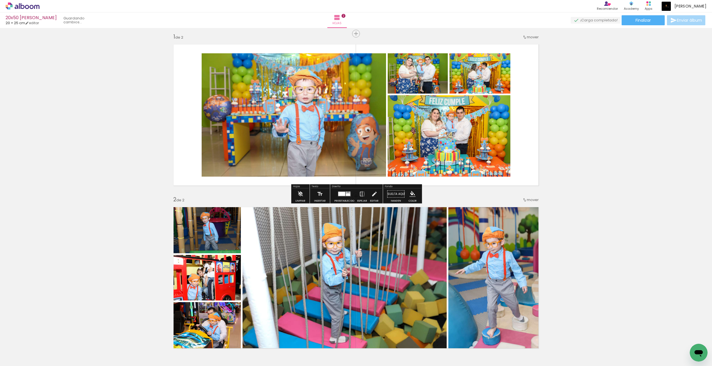
scroll to position [8, 0]
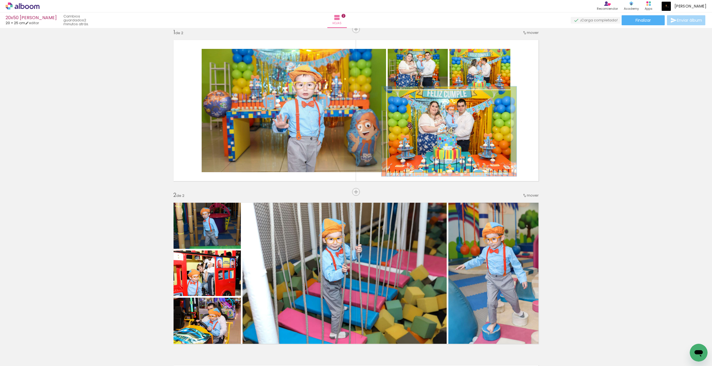
click at [402, 96] on div at bounding box center [402, 96] width 5 height 5
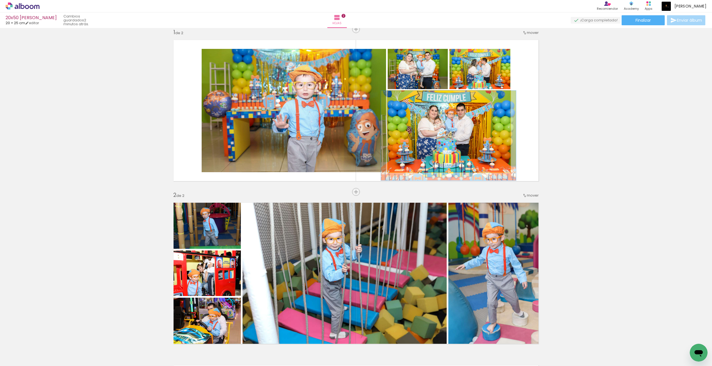
drag, startPoint x: 466, startPoint y: 124, endPoint x: 466, endPoint y: 129, distance: 5.3
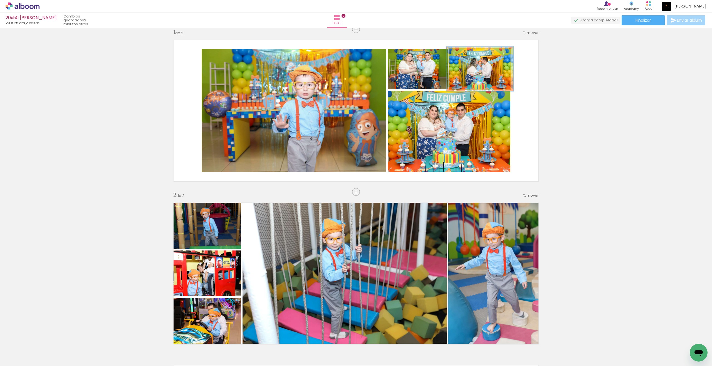
type paper-slider "110"
click at [467, 54] on div at bounding box center [464, 54] width 9 height 9
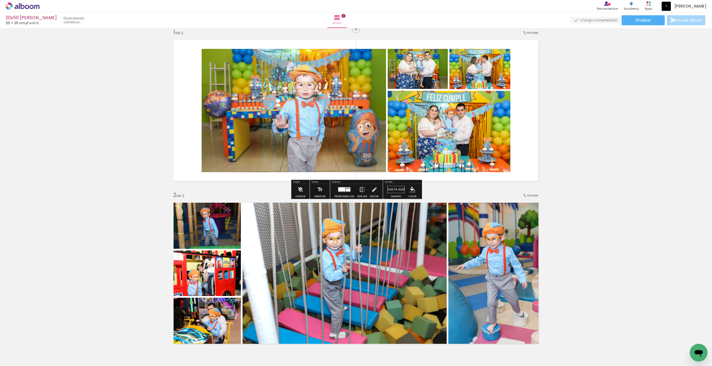
click at [522, 107] on div "Insertar hoja 1 de 2 Insertar hoja 2 de 2" at bounding box center [356, 266] width 712 height 489
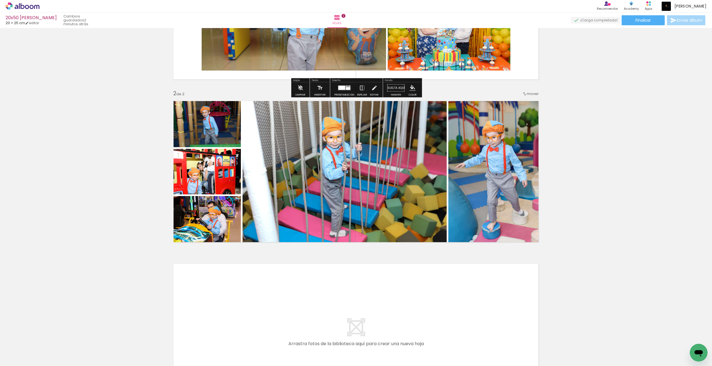
scroll to position [164, 0]
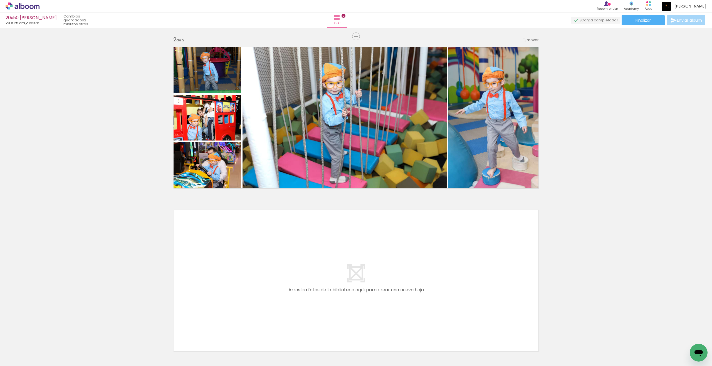
click at [20, 302] on input "Todas las fotos" at bounding box center [12, 349] width 15 height 5
click at [22, 302] on paper-item "No usadas" at bounding box center [18, 347] width 29 height 5
type input "No usadas"
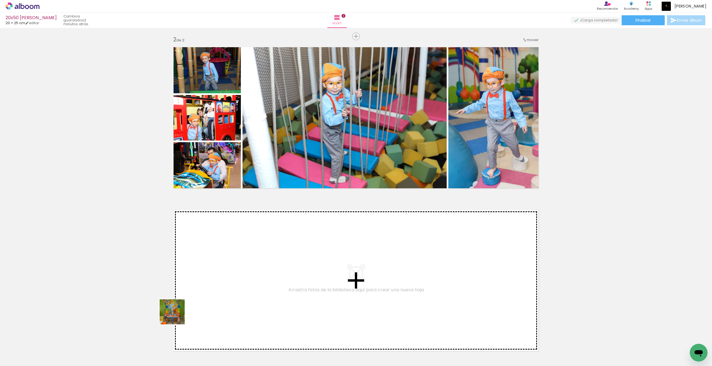
drag, startPoint x: 58, startPoint y: 350, endPoint x: 241, endPoint y: 294, distance: 191.2
click at [241, 294] on quentale-workspace at bounding box center [356, 183] width 712 height 366
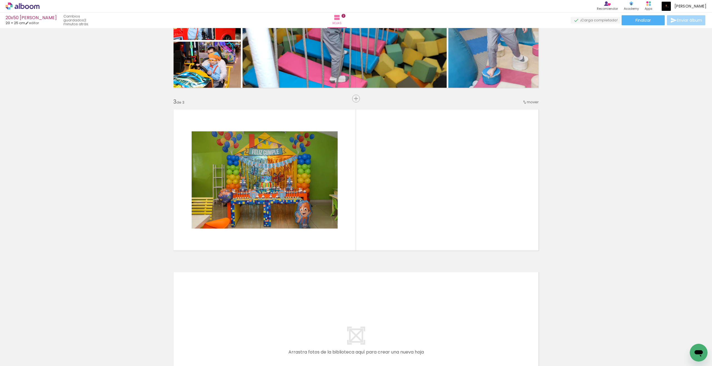
scroll to position [265, 0]
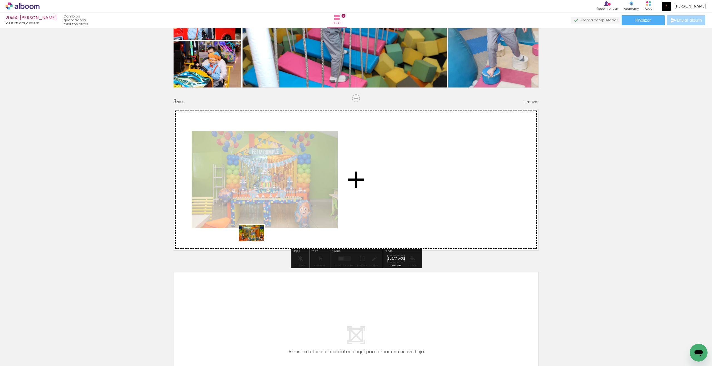
drag, startPoint x: 56, startPoint y: 353, endPoint x: 256, endPoint y: 242, distance: 228.8
click at [256, 242] on quentale-workspace at bounding box center [356, 183] width 712 height 366
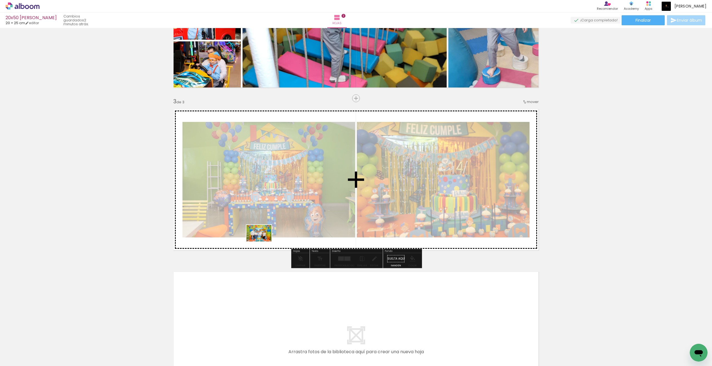
drag, startPoint x: 50, startPoint y: 351, endPoint x: 193, endPoint y: 305, distance: 149.9
click at [263, 242] on quentale-workspace at bounding box center [356, 183] width 712 height 366
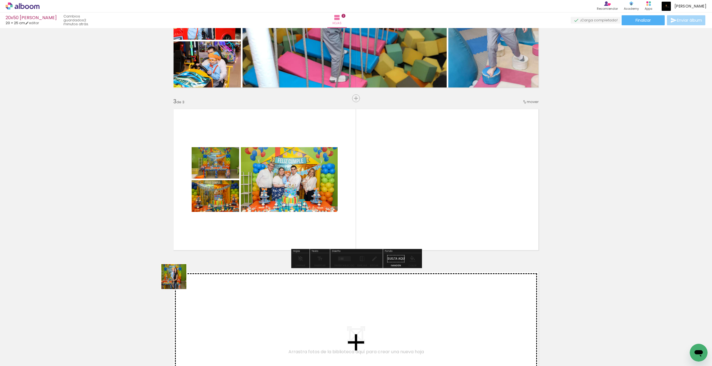
drag, startPoint x: 85, startPoint y: 354, endPoint x: 240, endPoint y: 222, distance: 203.7
click at [240, 222] on quentale-workspace at bounding box center [356, 183] width 712 height 366
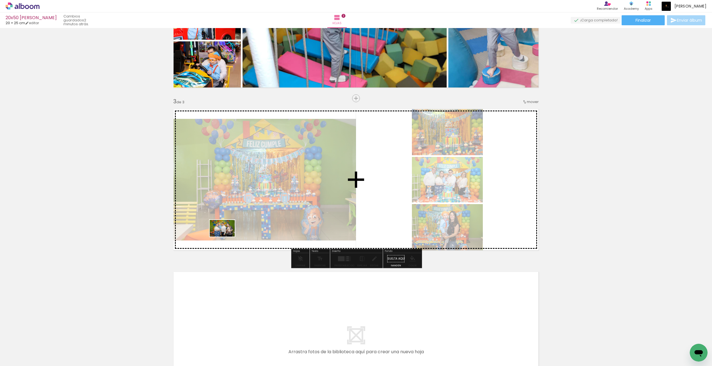
drag, startPoint x: 88, startPoint y: 349, endPoint x: 226, endPoint y: 237, distance: 178.2
click at [226, 237] on quentale-workspace at bounding box center [356, 183] width 712 height 366
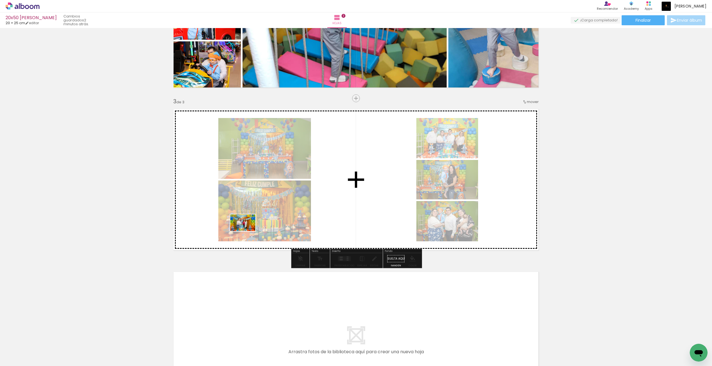
drag, startPoint x: 84, startPoint y: 349, endPoint x: 247, endPoint y: 231, distance: 201.0
click at [247, 231] on quentale-workspace at bounding box center [356, 183] width 712 height 366
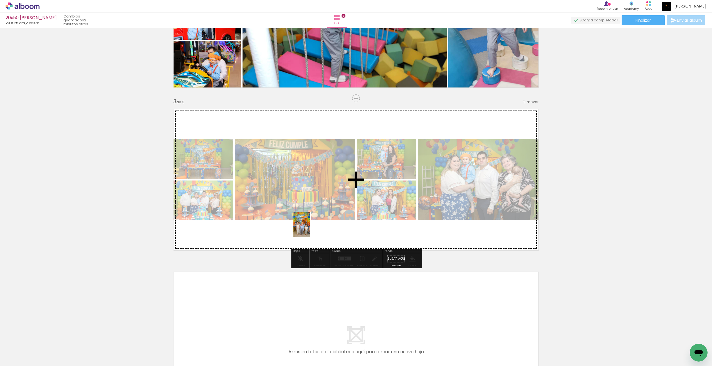
drag, startPoint x: 54, startPoint y: 352, endPoint x: 310, endPoint y: 229, distance: 284.2
click at [310, 229] on quentale-workspace at bounding box center [356, 183] width 712 height 366
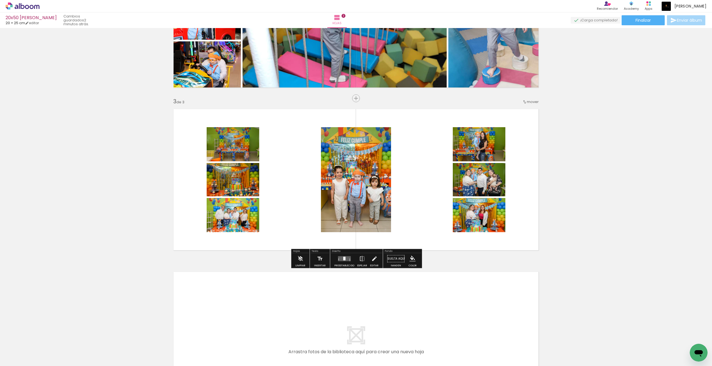
click at [522, 103] on span "mover" at bounding box center [532, 101] width 12 height 5
click at [522, 109] on paper-item "antes de la 2" at bounding box center [518, 110] width 42 height 9
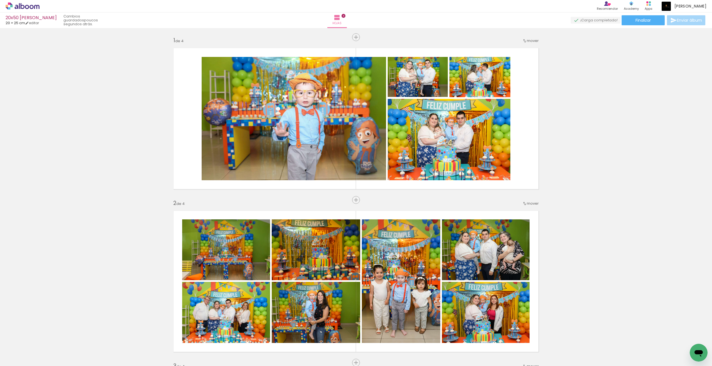
scroll to position [428, 0]
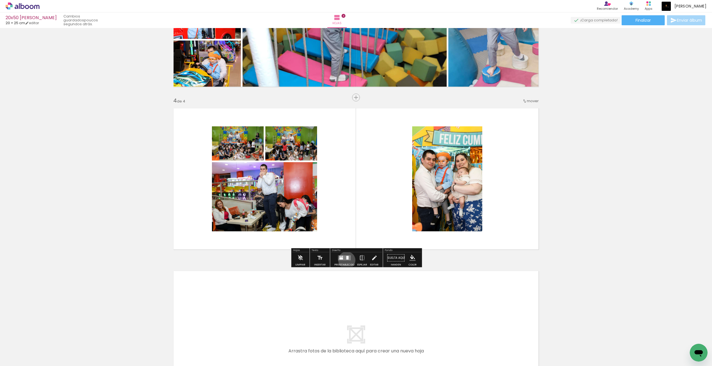
click at [345, 260] on quentale-layouter at bounding box center [344, 258] width 13 height 5
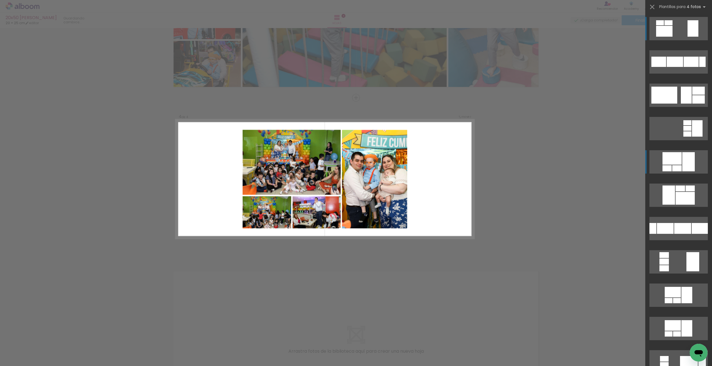
scroll to position [427, 0]
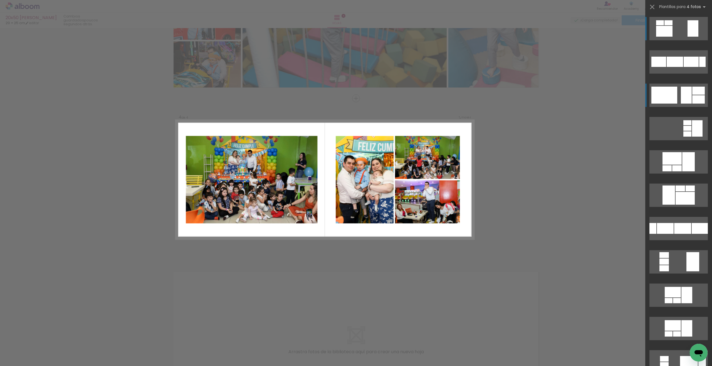
click at [679, 92] on quentale-layouter at bounding box center [678, 95] width 58 height 23
click at [679, 92] on album-showcase-spread at bounding box center [678, 95] width 58 height 23
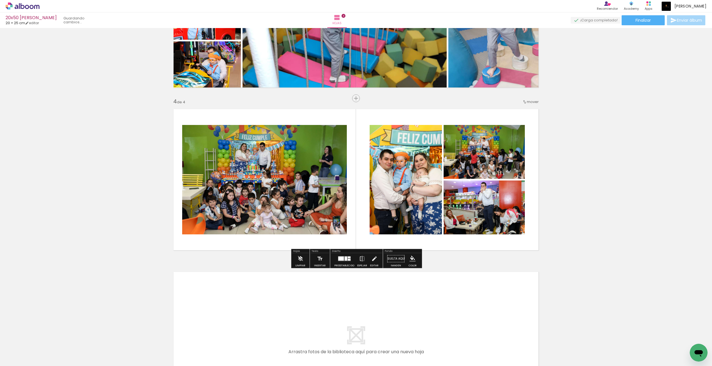
scroll to position [428, 0]
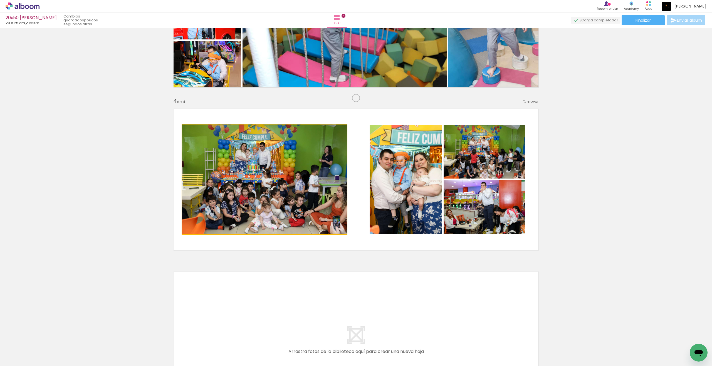
drag, startPoint x: 292, startPoint y: 173, endPoint x: 297, endPoint y: 173, distance: 5.6
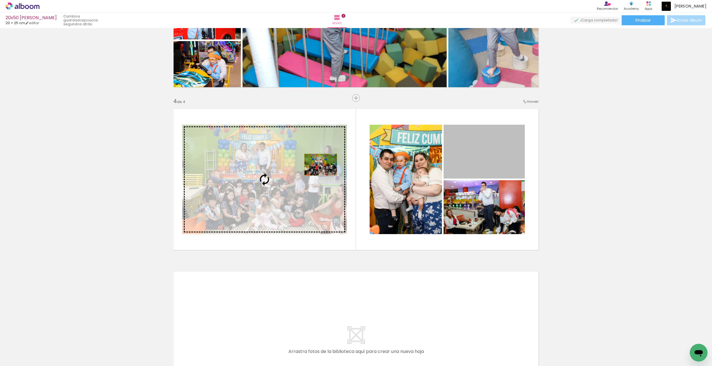
drag, startPoint x: 470, startPoint y: 153, endPoint x: 320, endPoint y: 165, distance: 150.3
click at [0, 0] on slot at bounding box center [0, 0] width 0 height 0
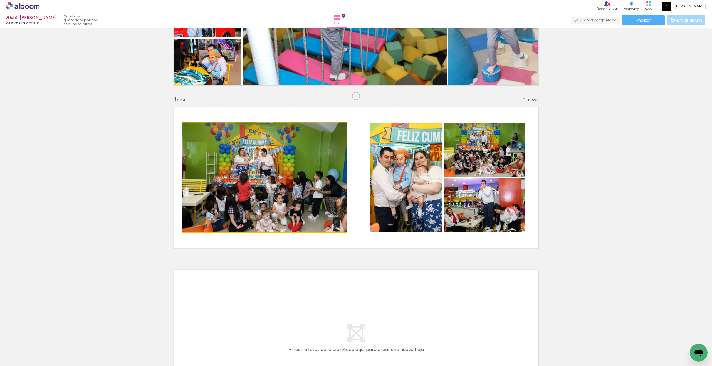
drag, startPoint x: 302, startPoint y: 175, endPoint x: 292, endPoint y: 170, distance: 11.6
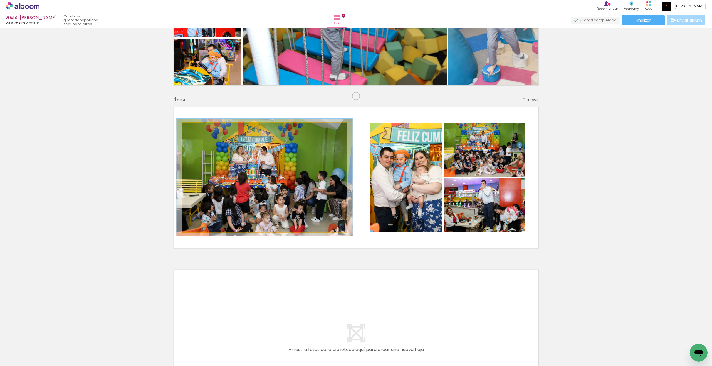
type paper-slider "107"
click at [196, 129] on div at bounding box center [196, 128] width 5 height 5
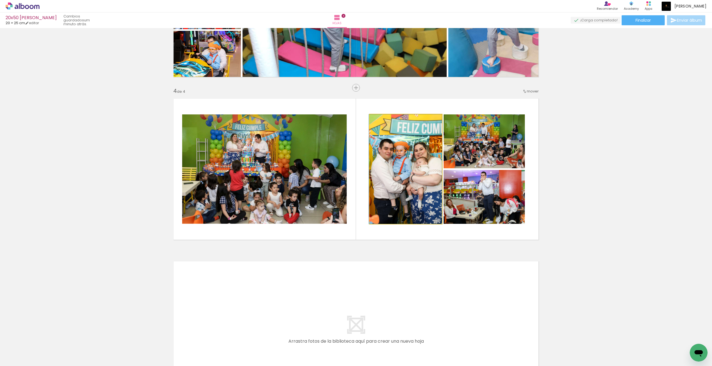
drag, startPoint x: 404, startPoint y: 160, endPoint x: 400, endPoint y: 155, distance: 6.3
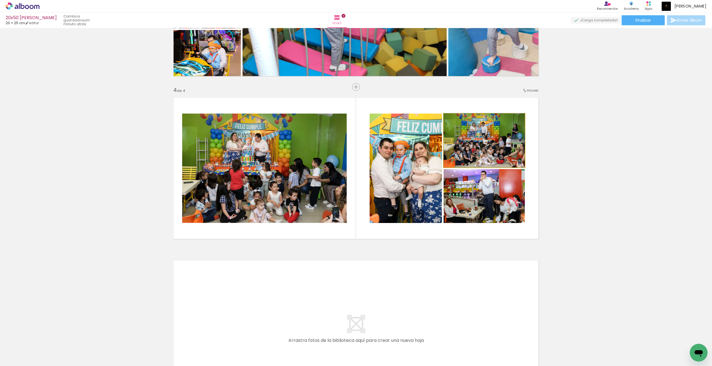
drag, startPoint x: 518, startPoint y: 141, endPoint x: 505, endPoint y: 140, distance: 12.3
drag, startPoint x: 494, startPoint y: 199, endPoint x: 494, endPoint y: 203, distance: 4.5
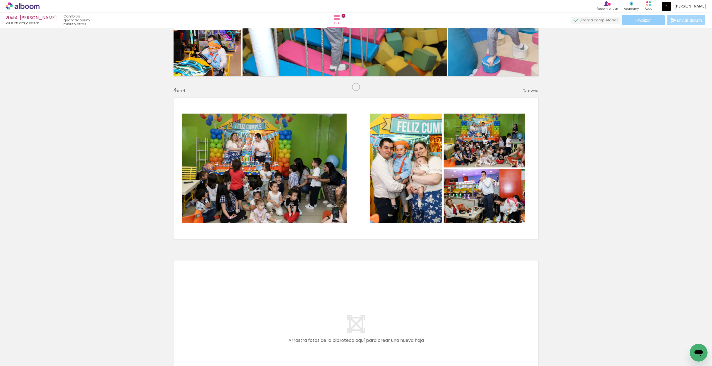
click at [650, 24] on paper-button "Finalizar" at bounding box center [642, 20] width 43 height 10
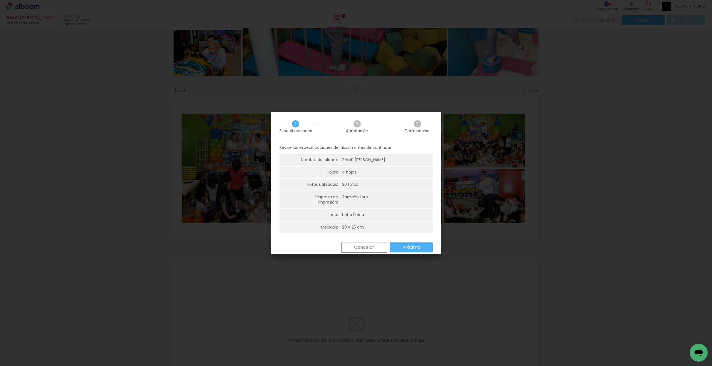
click at [0, 0] on slot "Próximo" at bounding box center [0, 0] width 0 height 0
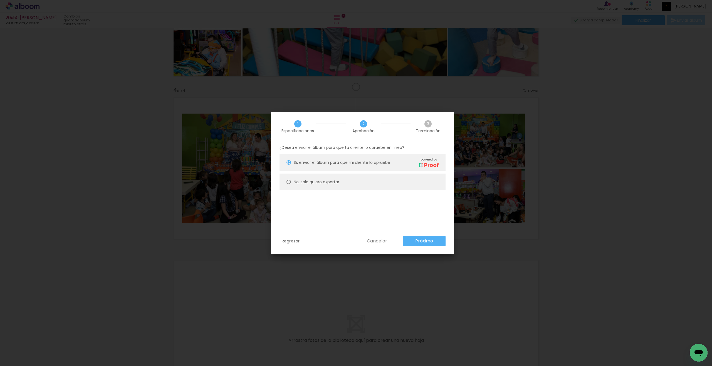
click at [0, 0] on slot "No, solo quiero exportar" at bounding box center [0, 0] width 0 height 0
type paper-radio-button "on"
click at [0, 0] on slot "Próximo" at bounding box center [0, 0] width 0 height 0
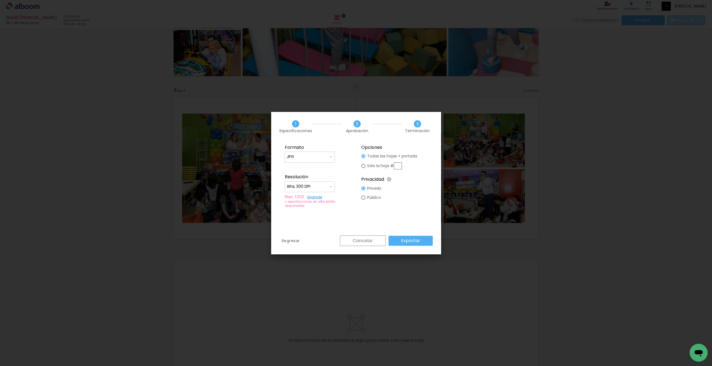
click at [313, 155] on input "JPG" at bounding box center [308, 157] width 42 height 6
click at [576, 165] on iron-overlay-backdrop at bounding box center [356, 183] width 712 height 366
click at [318, 158] on input "JPG" at bounding box center [308, 157] width 42 height 6
click at [348, 240] on paper-button "Cancelar" at bounding box center [363, 241] width 46 height 11
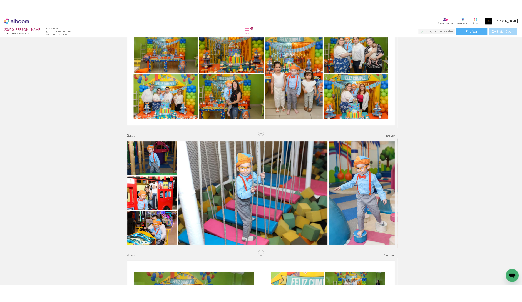
scroll to position [324, 0]
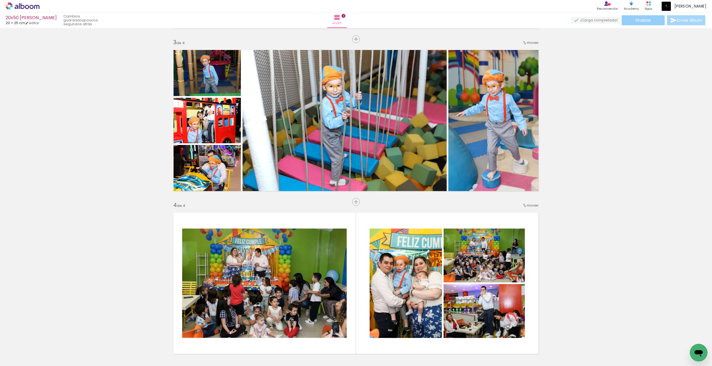
click at [648, 20] on span "Finalizar" at bounding box center [642, 20] width 15 height 4
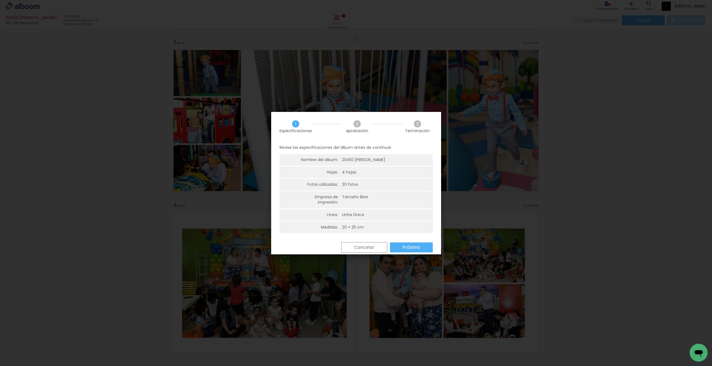
click at [0, 0] on slot "Próximo" at bounding box center [0, 0] width 0 height 0
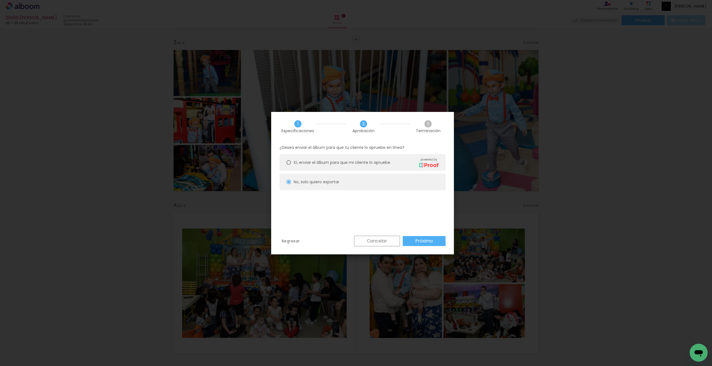
click at [0, 0] on slot "Próximo" at bounding box center [0, 0] width 0 height 0
type input "Alta, 300 DPI"
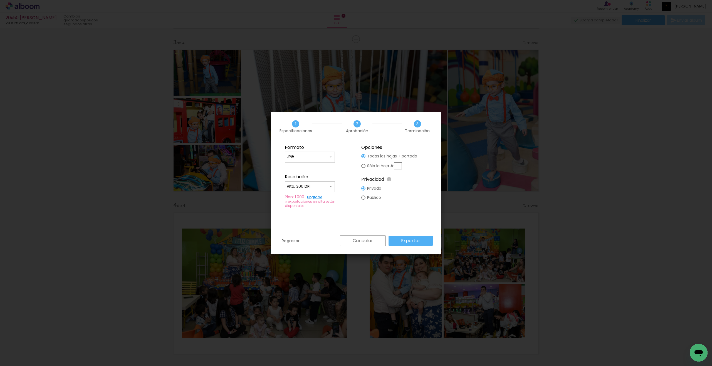
click at [0, 0] on slot "Exportar" at bounding box center [0, 0] width 0 height 0
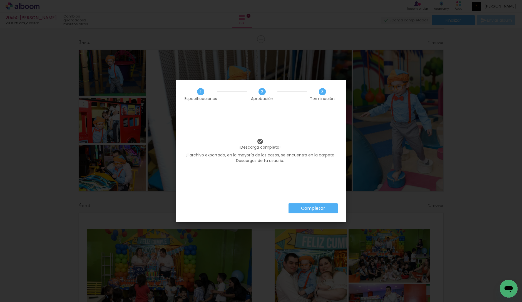
click at [0, 0] on slot "Completar" at bounding box center [0, 0] width 0 height 0
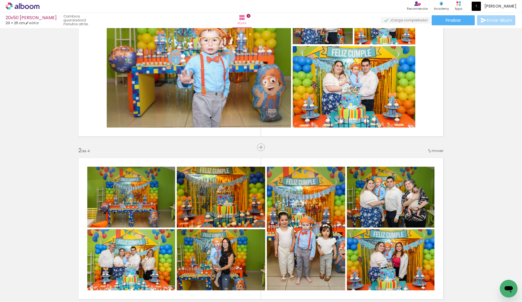
scroll to position [27, 0]
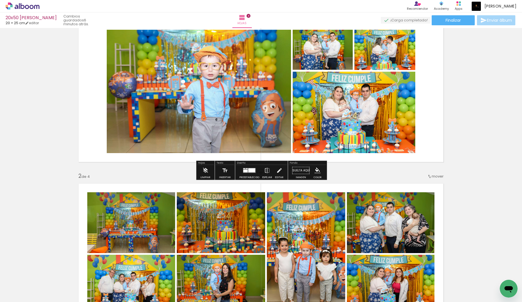
drag, startPoint x: 12, startPoint y: 9, endPoint x: 29, endPoint y: 4, distance: 17.7
click at [12, 9] on icon at bounding box center [23, 6] width 34 height 7
